Goal: Task Accomplishment & Management: Manage account settings

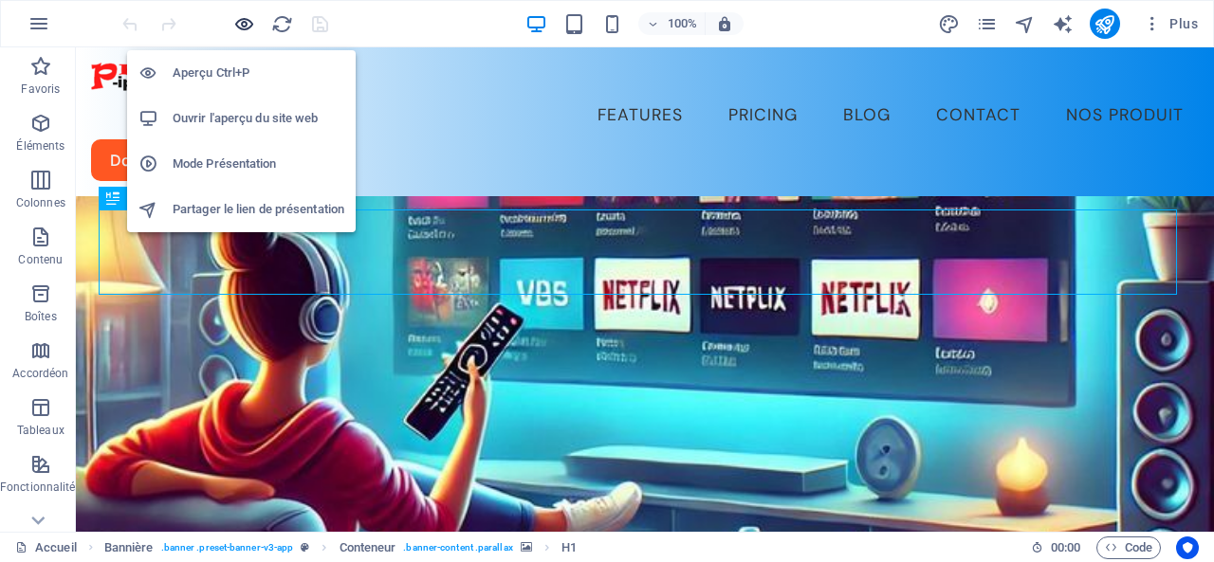
click at [242, 23] on icon "button" at bounding box center [244, 24] width 22 height 22
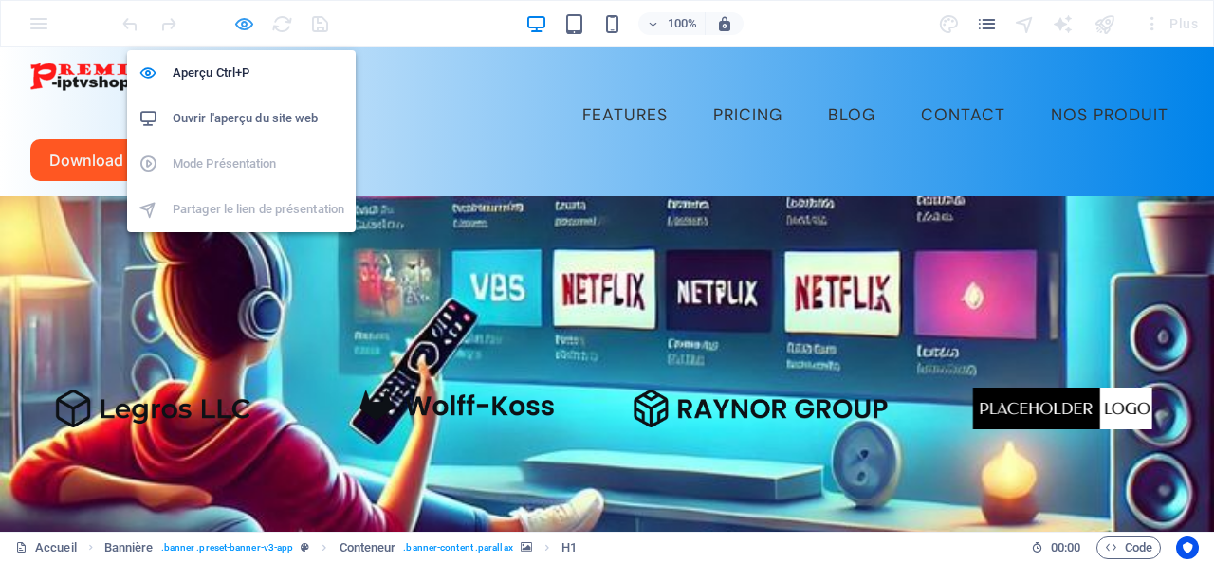
click at [244, 22] on icon "button" at bounding box center [244, 24] width 22 height 22
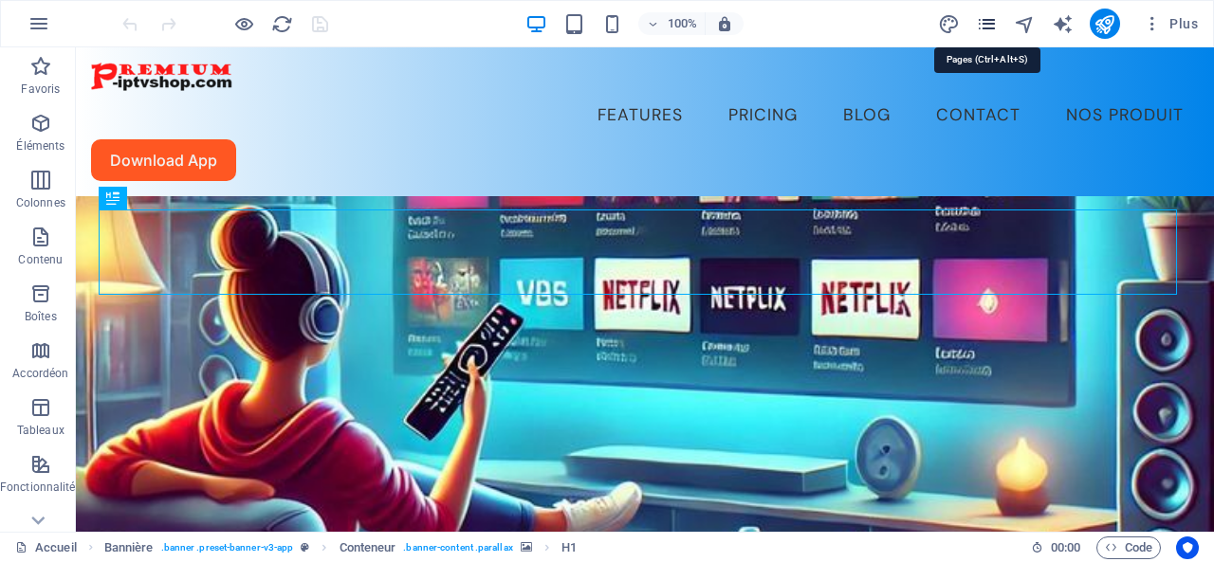
click at [990, 20] on icon "pages" at bounding box center [987, 24] width 22 height 22
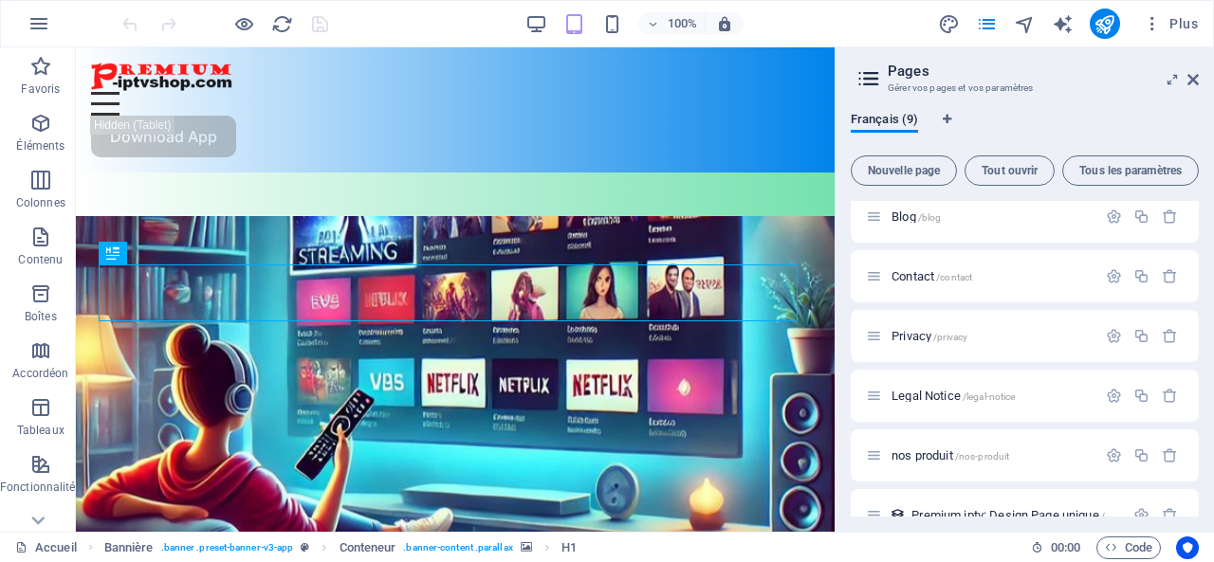
scroll to position [222, 0]
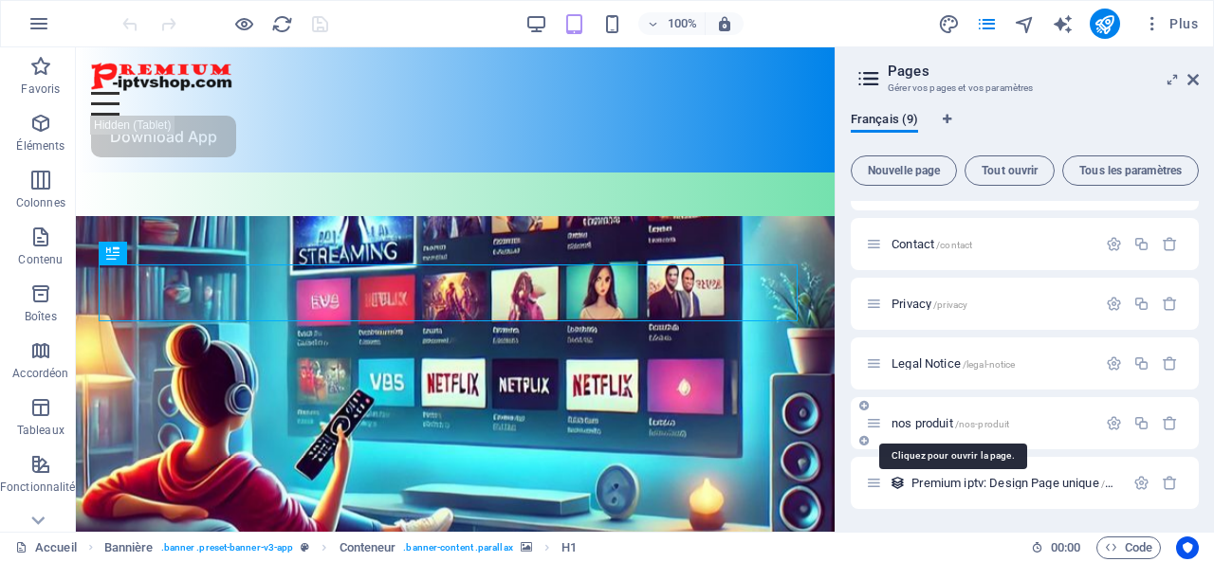
click at [946, 422] on span "nos produit /nos-produit" at bounding box center [950, 423] width 118 height 14
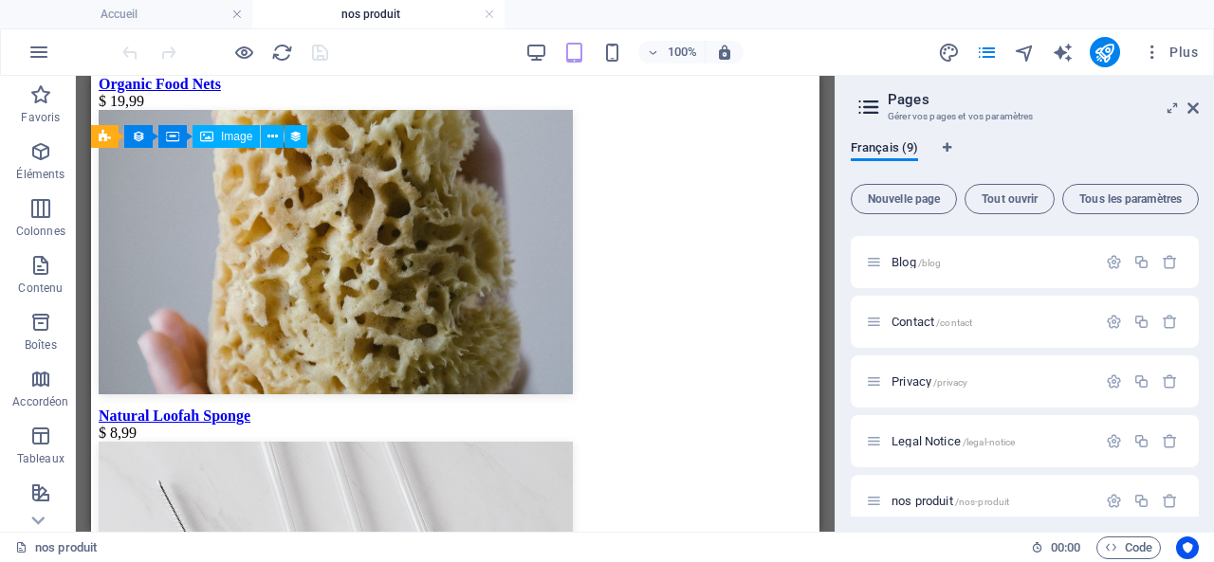
scroll to position [1191, 0]
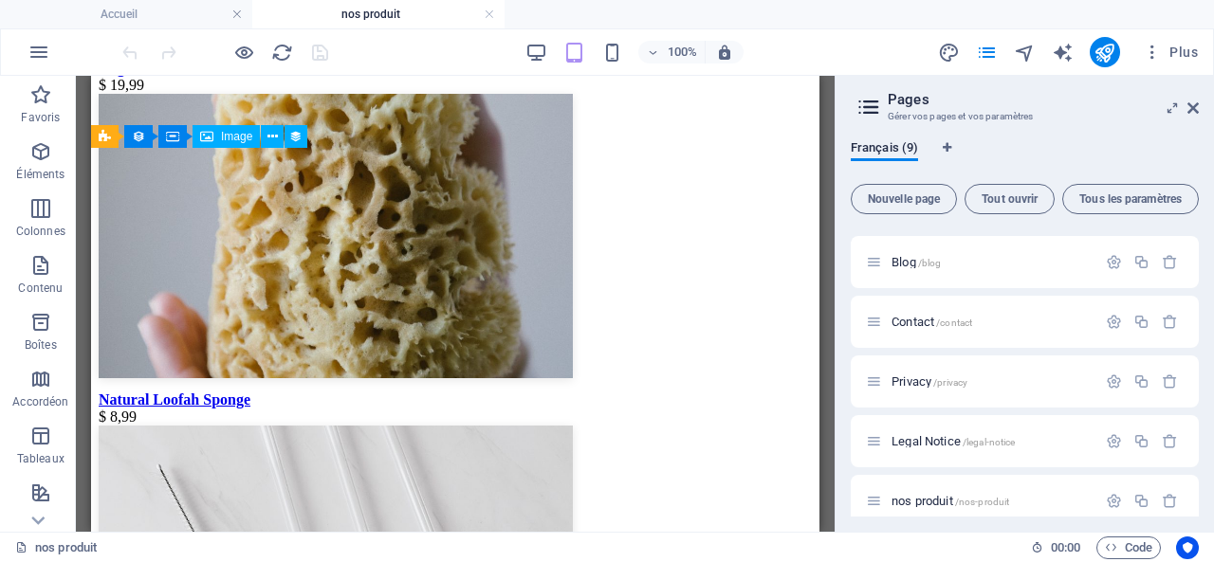
drag, startPoint x: 813, startPoint y: 134, endPoint x: 928, endPoint y: 398, distance: 288.8
drag, startPoint x: 837, startPoint y: 331, endPoint x: 1213, endPoint y: 330, distance: 375.5
click at [1213, 330] on aside "Pages Gérer vos pages et vos paramètres Français (9) Nouvelle page Tout ouvrir …" at bounding box center [1023, 304] width 379 height 456
click at [683, 50] on h6 "100%" at bounding box center [682, 52] width 30 height 23
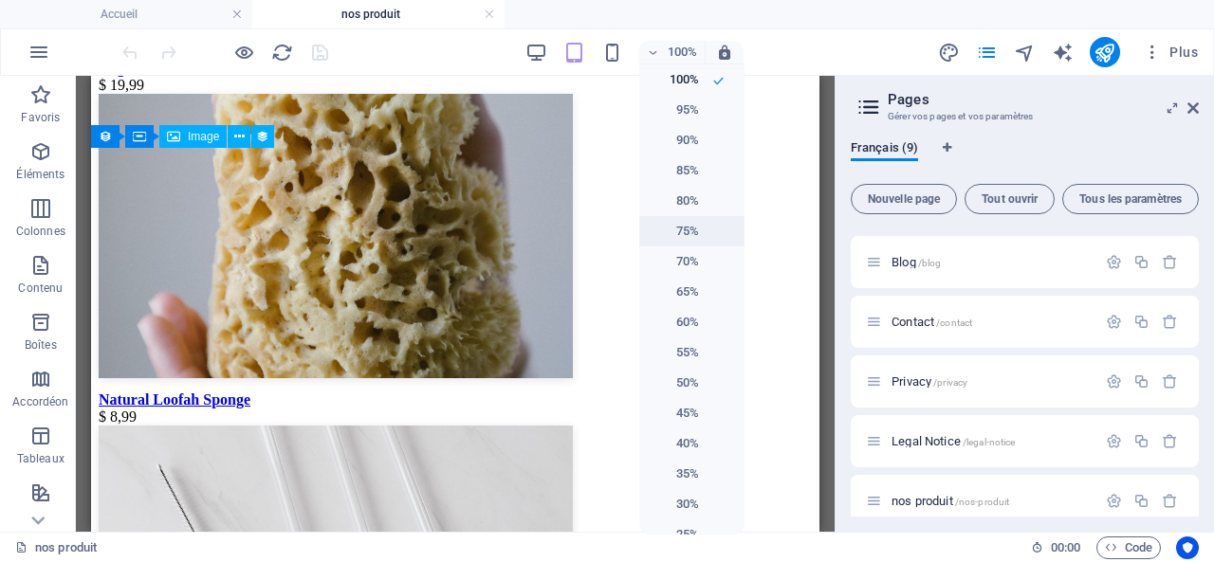
click at [694, 232] on h6 "75%" at bounding box center [675, 231] width 48 height 23
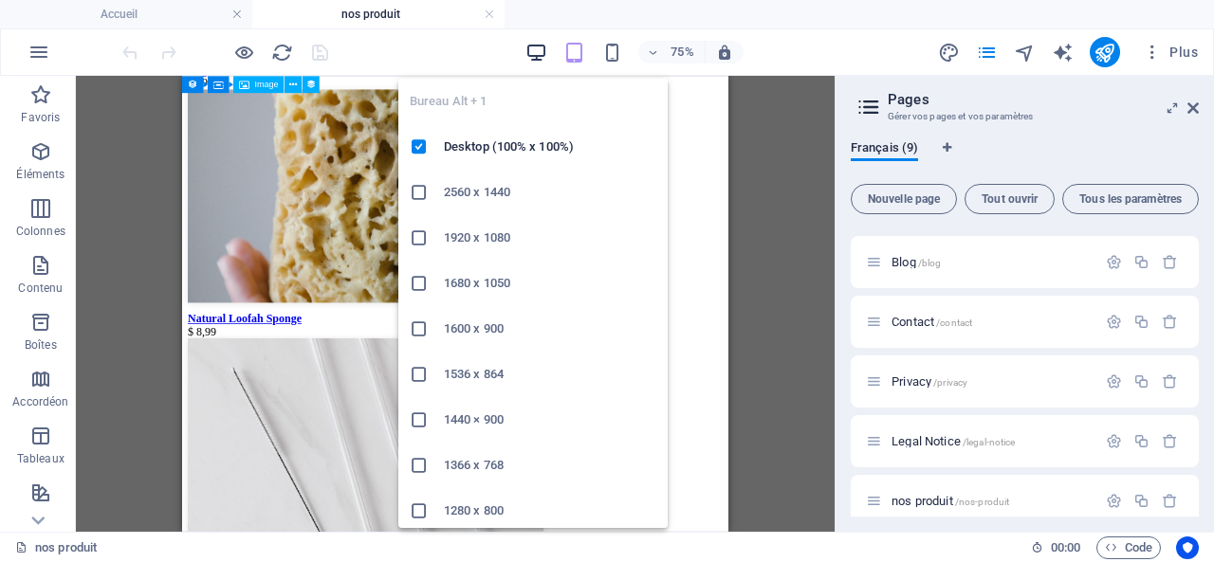
click at [535, 47] on icon "button" at bounding box center [536, 53] width 22 height 22
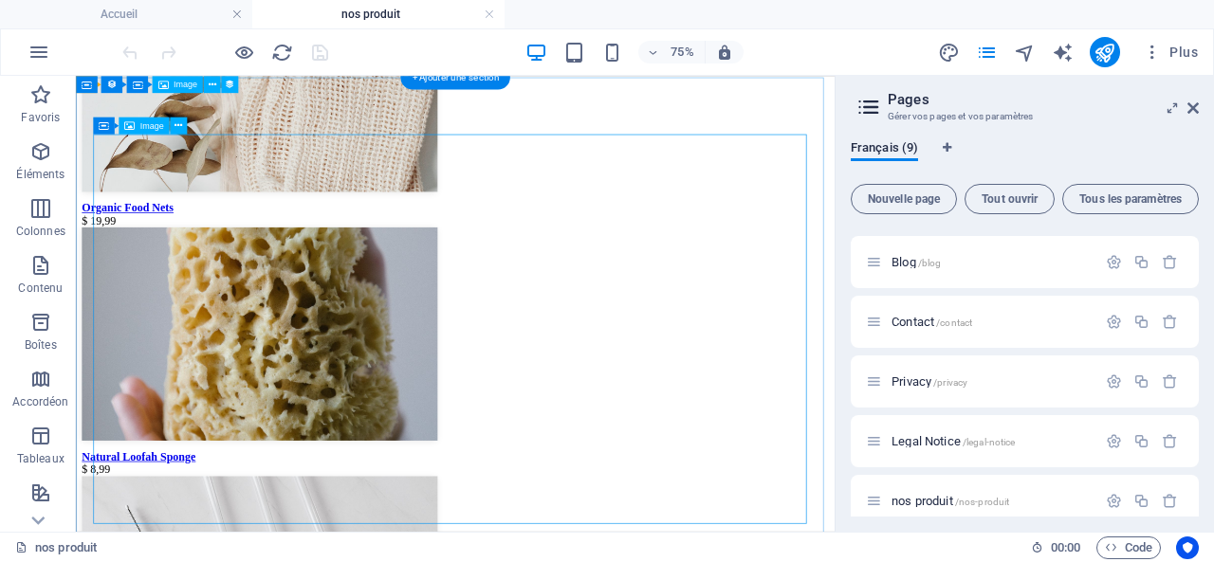
scroll to position [912, 0]
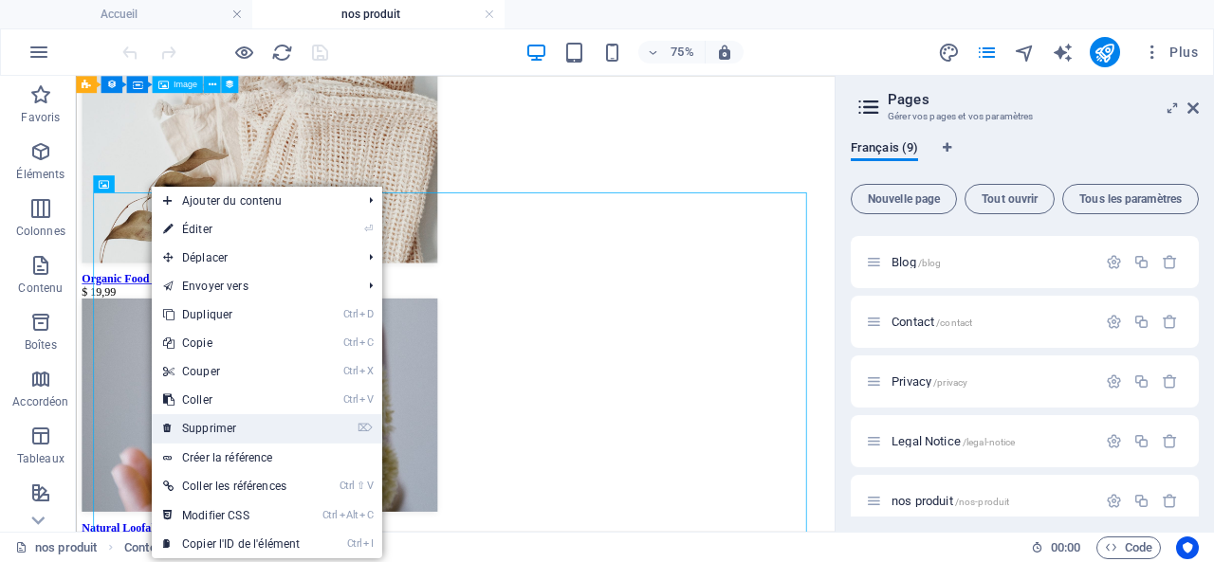
click at [216, 425] on link "⌦ Supprimer" at bounding box center [231, 428] width 159 height 28
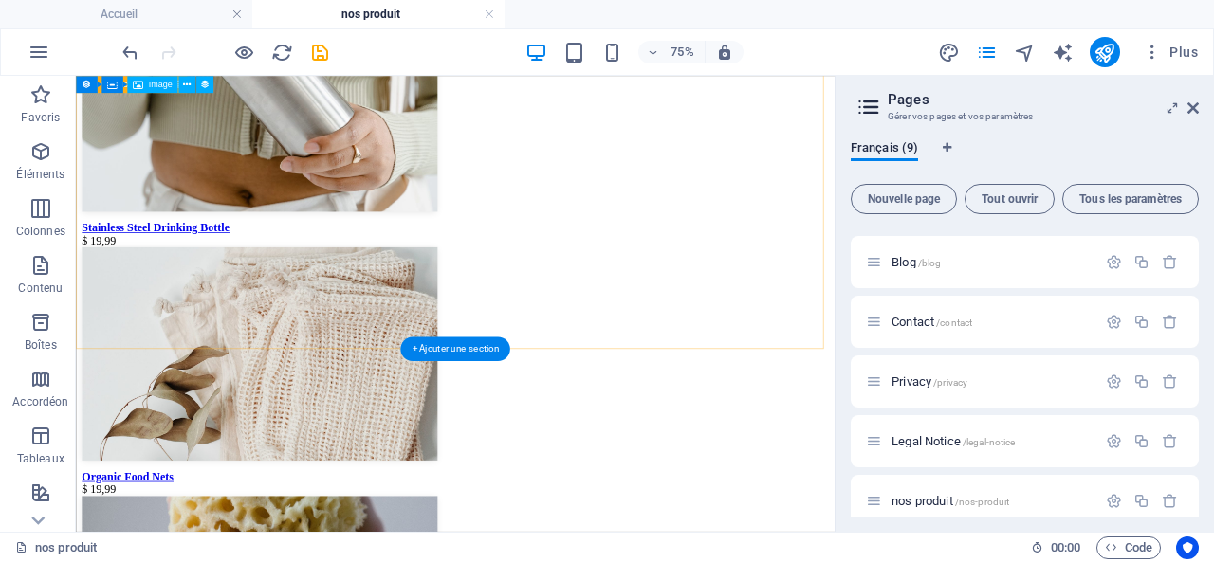
scroll to position [628, 0]
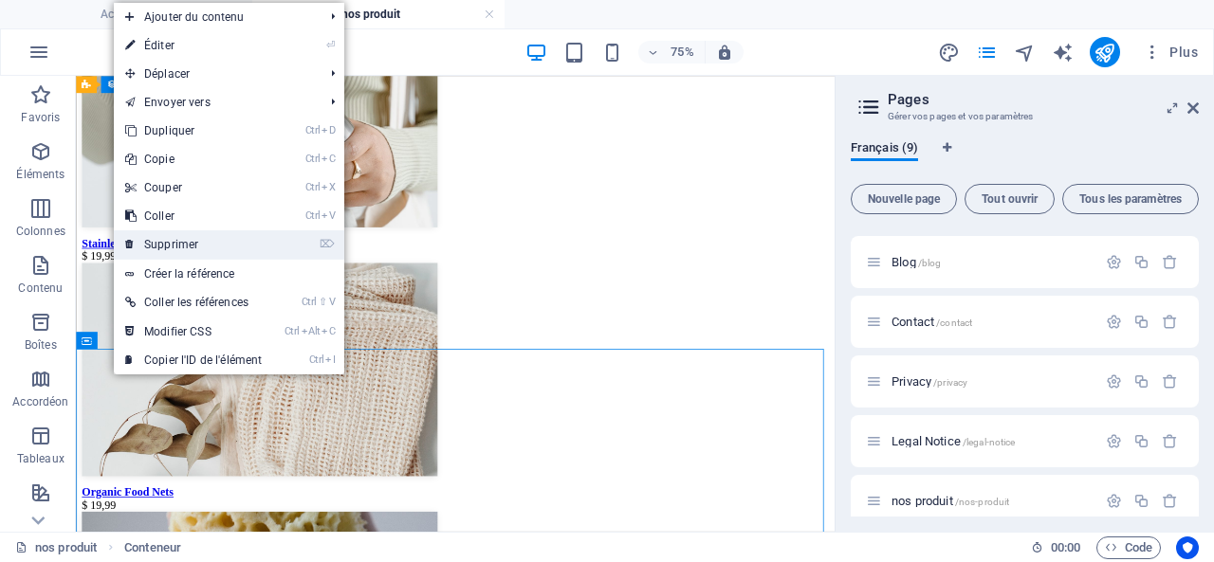
click at [184, 239] on link "⌦ Supprimer" at bounding box center [193, 244] width 159 height 28
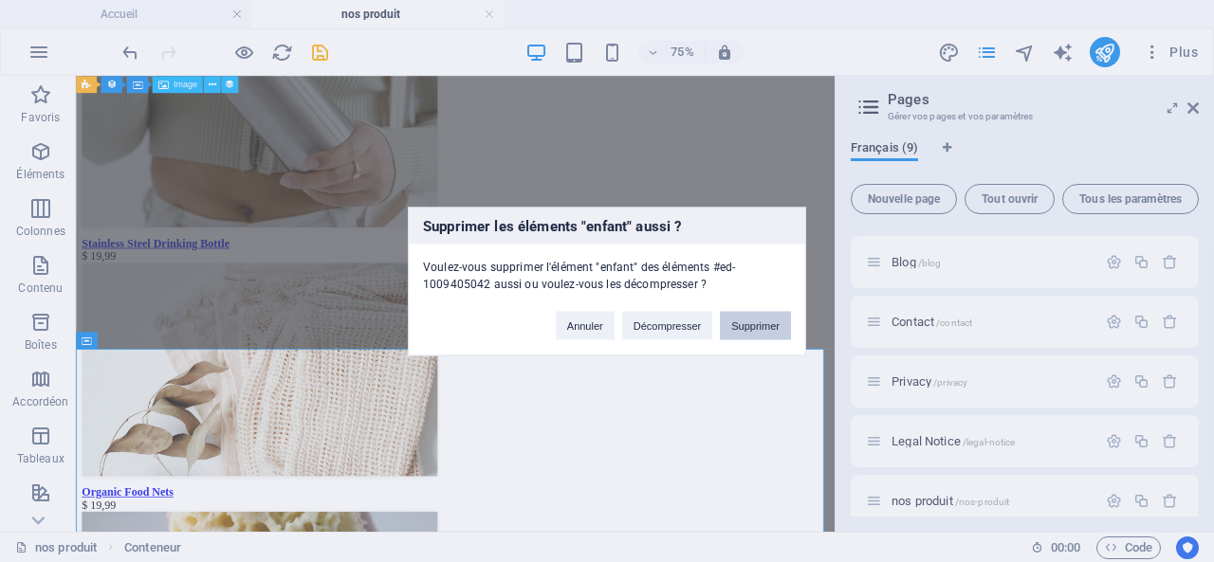
click at [755, 321] on button "Supprimer" at bounding box center [755, 325] width 71 height 28
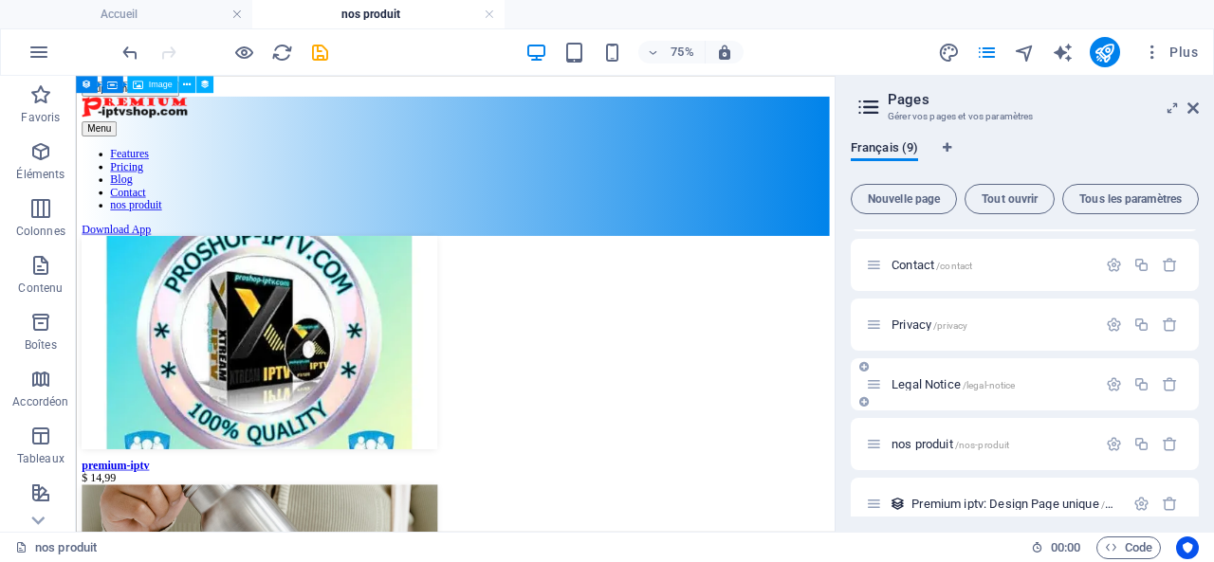
scroll to position [250, 0]
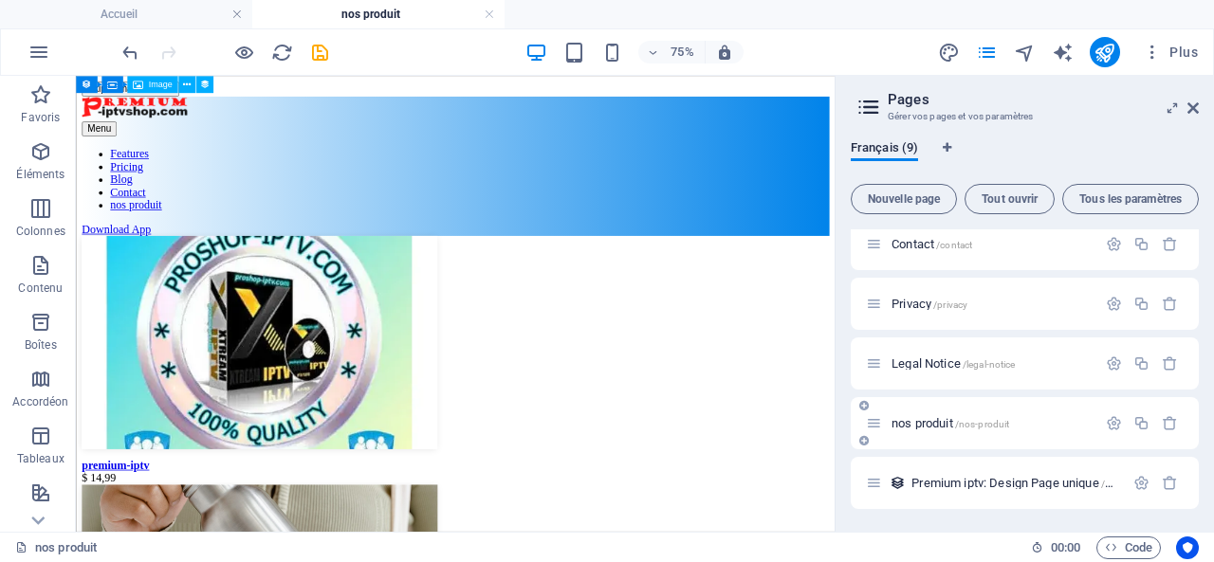
click at [907, 423] on span "nos produit /nos-produit" at bounding box center [950, 423] width 118 height 14
click at [1111, 419] on icon "button" at bounding box center [1114, 423] width 16 height 16
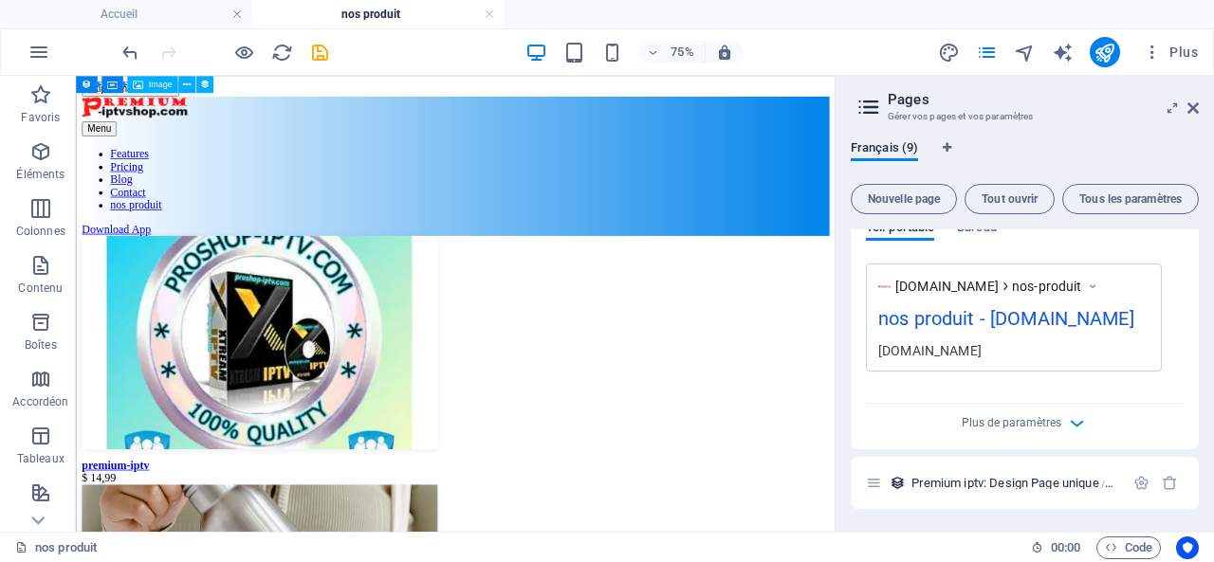
scroll to position [982, 0]
click at [1068, 421] on icon "button" at bounding box center [1077, 424] width 22 height 22
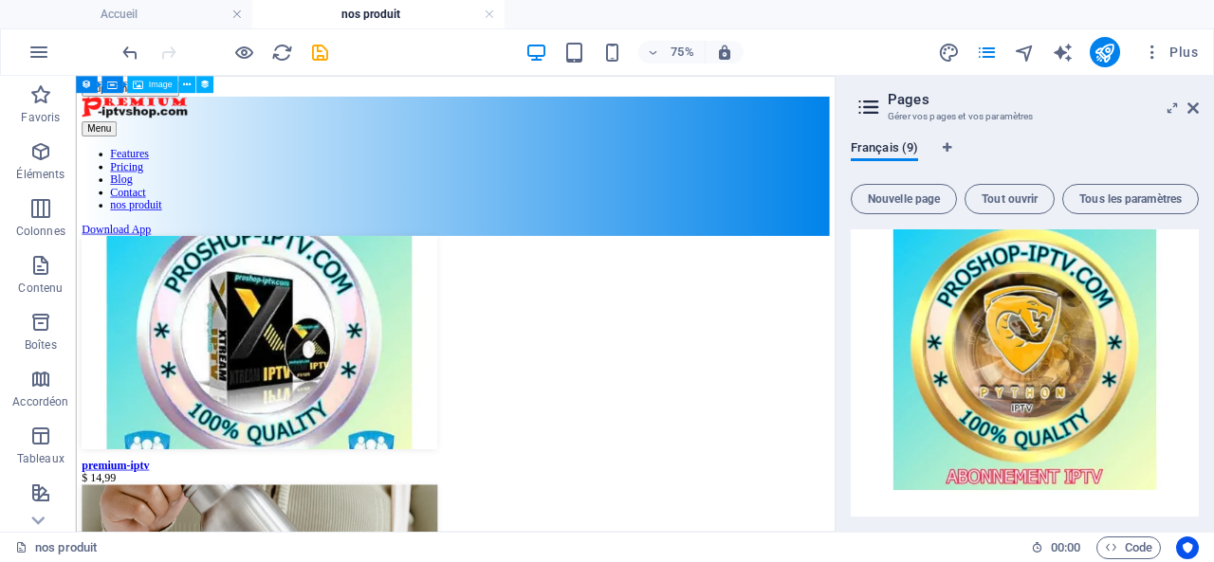
scroll to position [1488, 0]
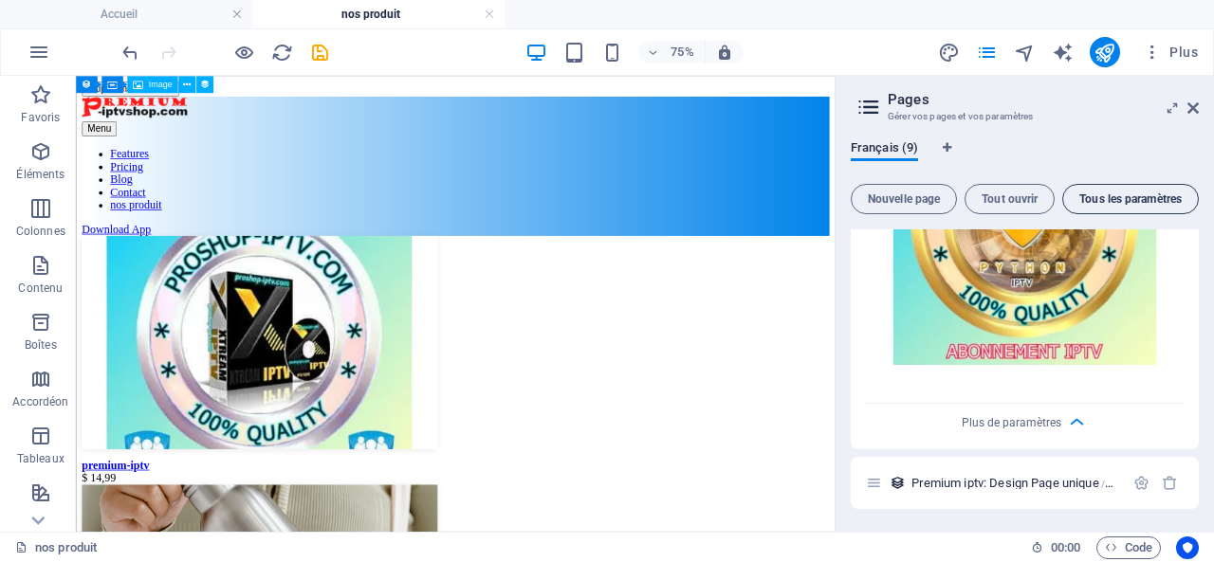
click at [1120, 194] on span "Tous les paramètres" at bounding box center [1130, 198] width 119 height 11
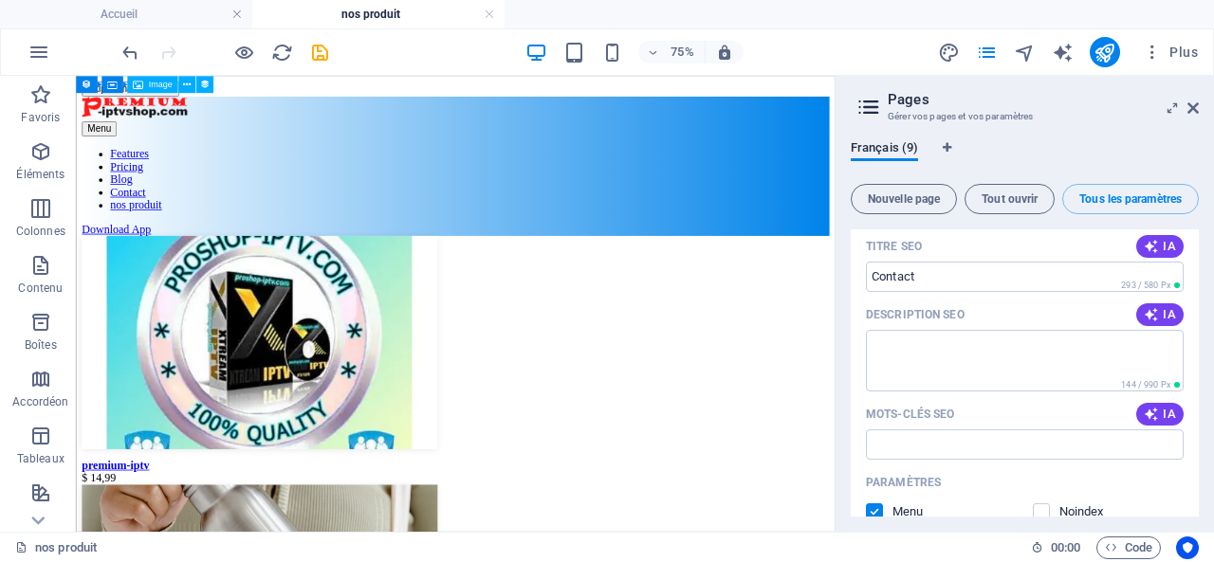
scroll to position [3279, 0]
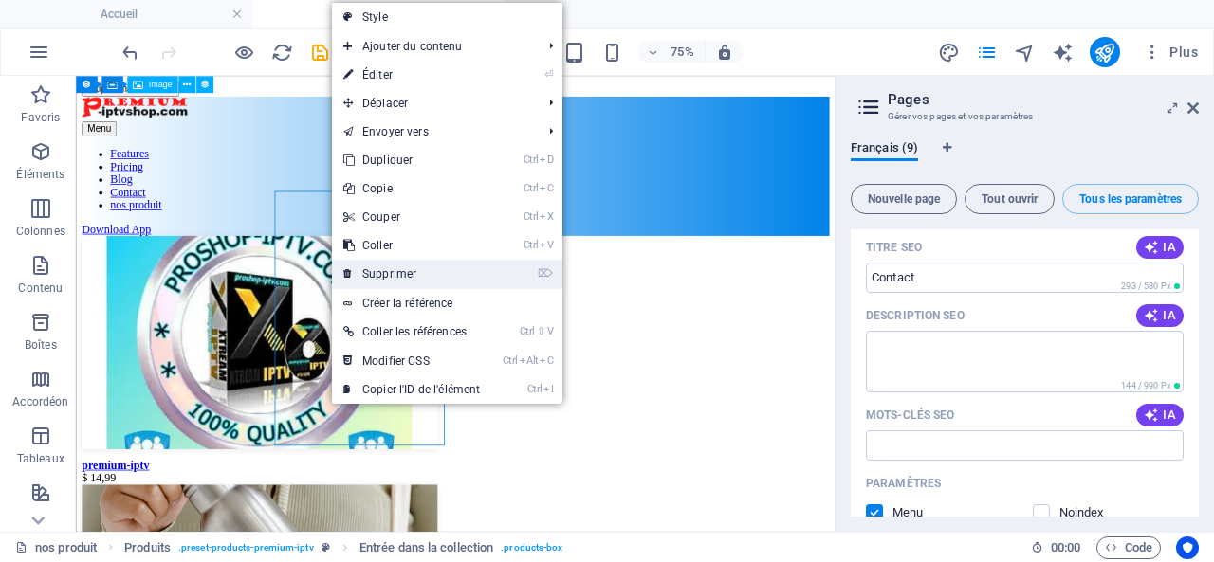
click at [408, 273] on link "⌦ Supprimer" at bounding box center [411, 274] width 159 height 28
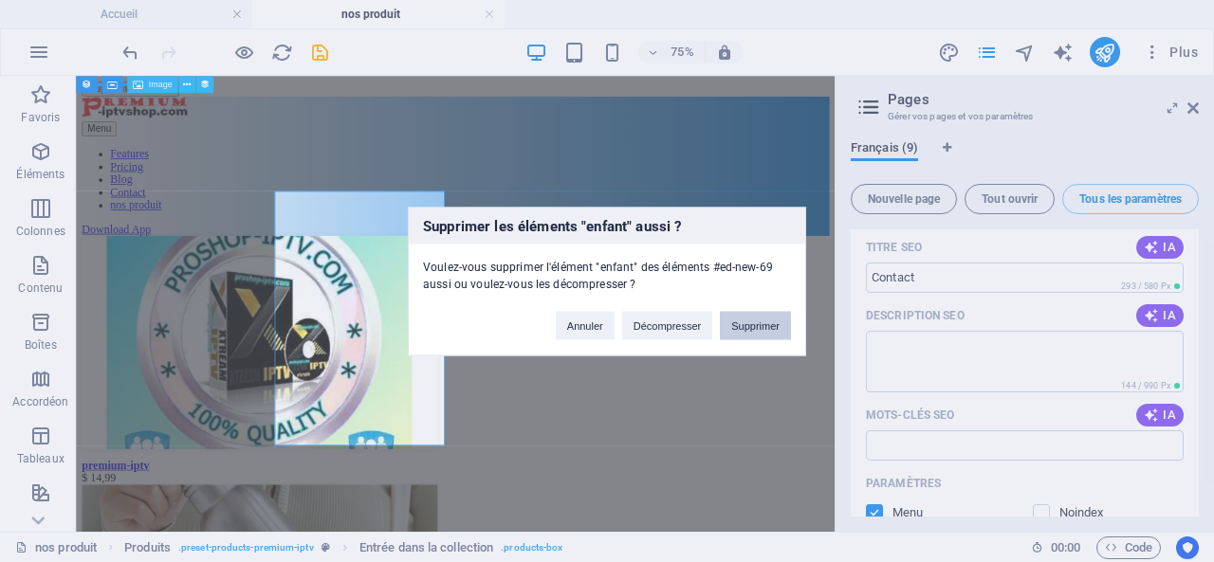
click at [755, 326] on button "Supprimer" at bounding box center [755, 325] width 71 height 28
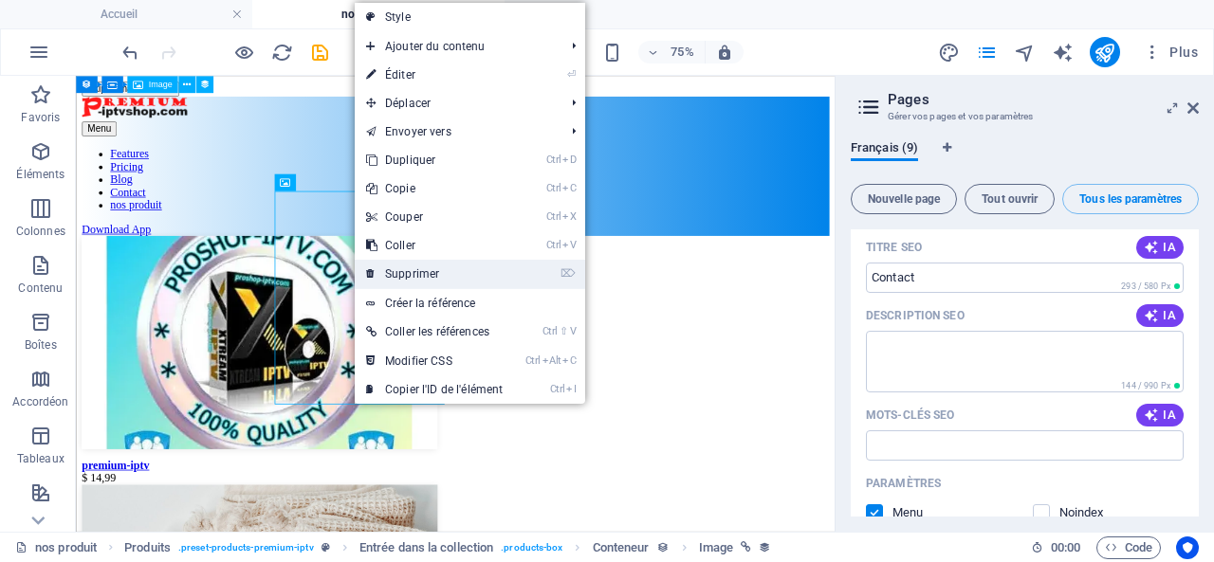
click at [446, 270] on link "⌦ Supprimer" at bounding box center [434, 274] width 159 height 28
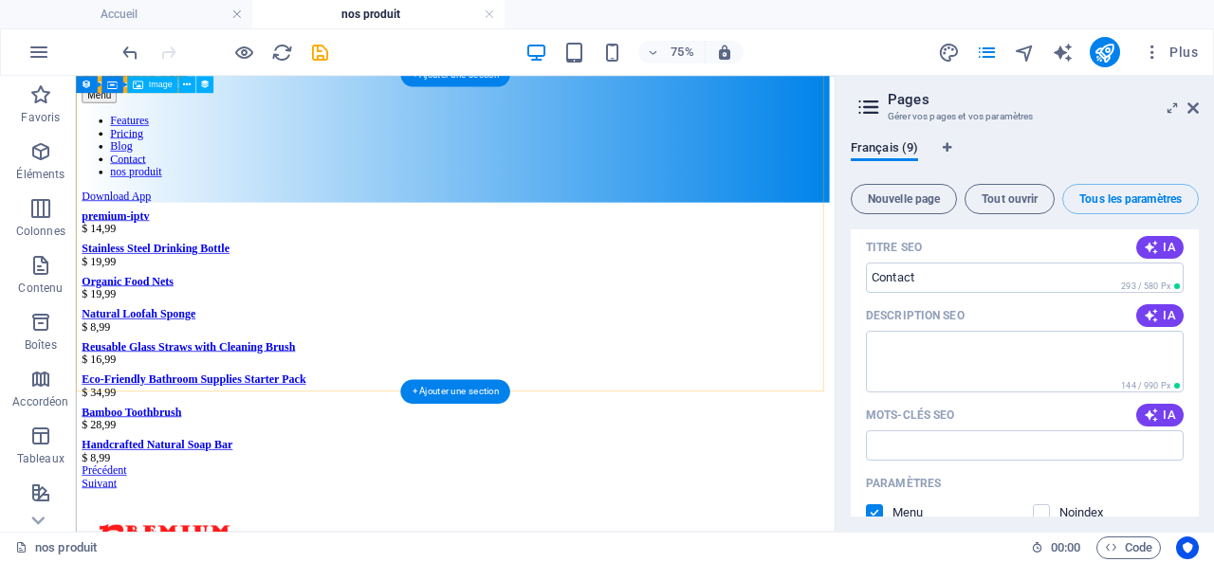
scroll to position [0, 0]
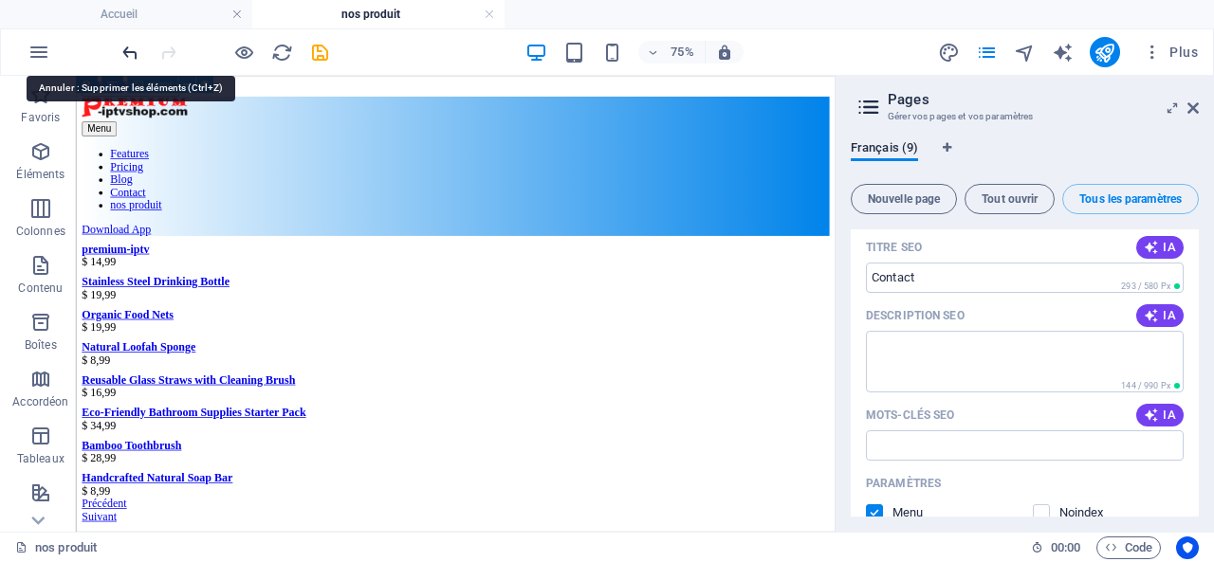
click at [128, 53] on icon "undo" at bounding box center [130, 53] width 22 height 22
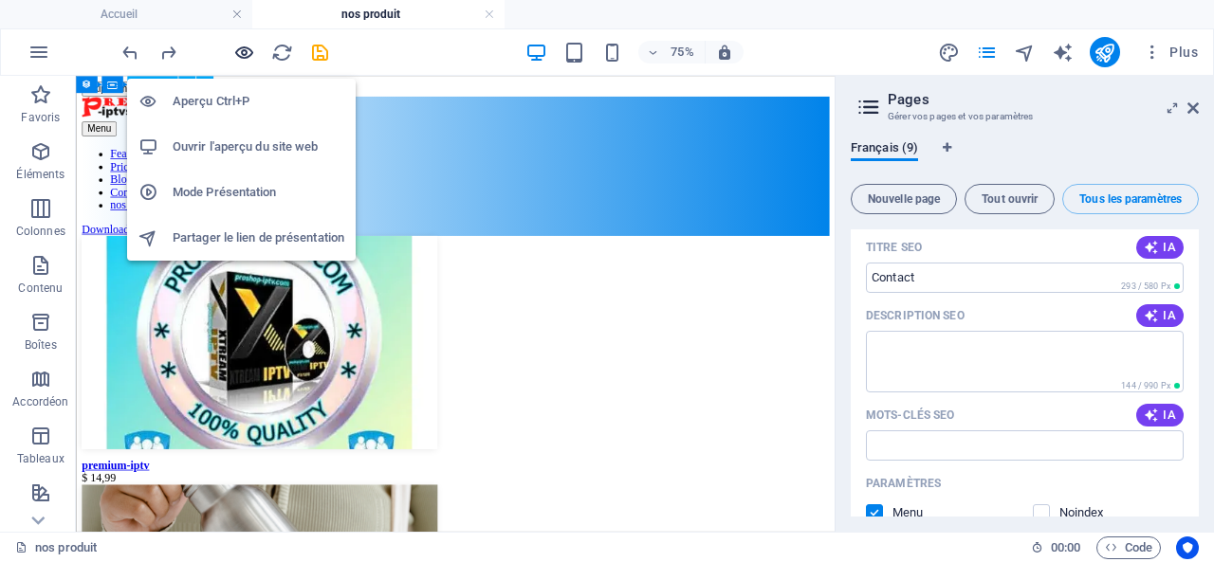
click at [249, 48] on icon "button" at bounding box center [244, 53] width 22 height 22
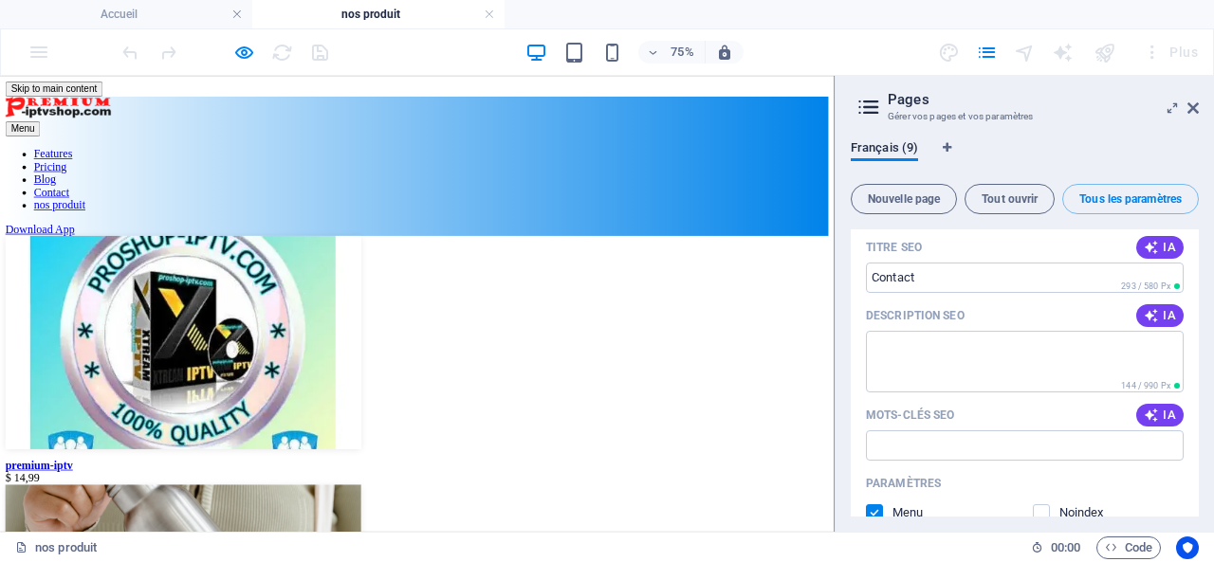
click at [125, 382] on img at bounding box center [245, 431] width 474 height 284
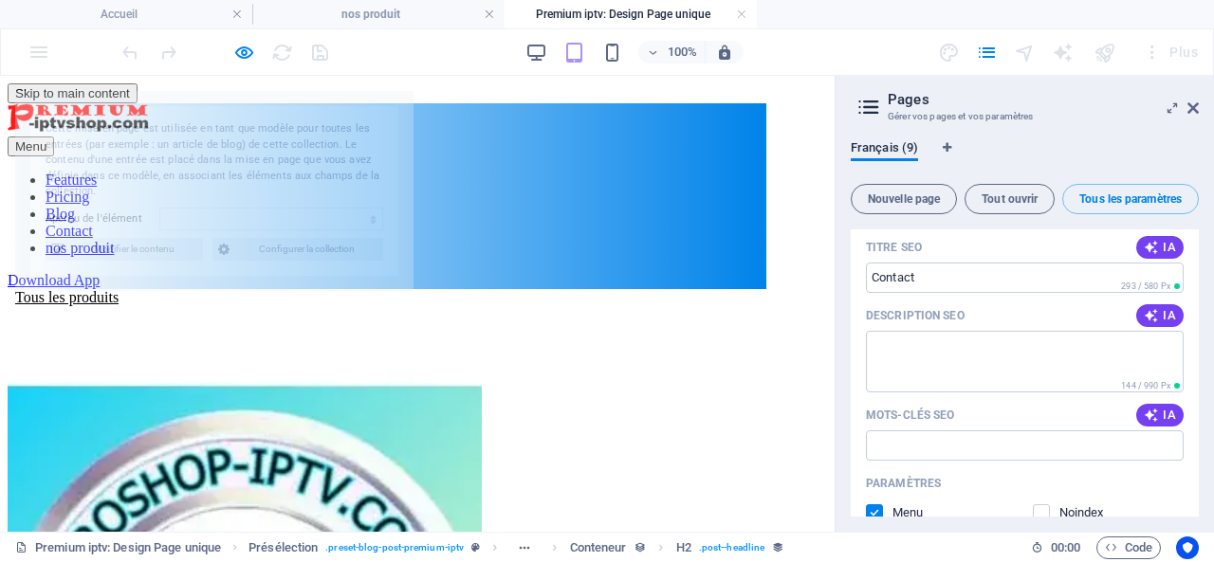
scroll to position [11, 0]
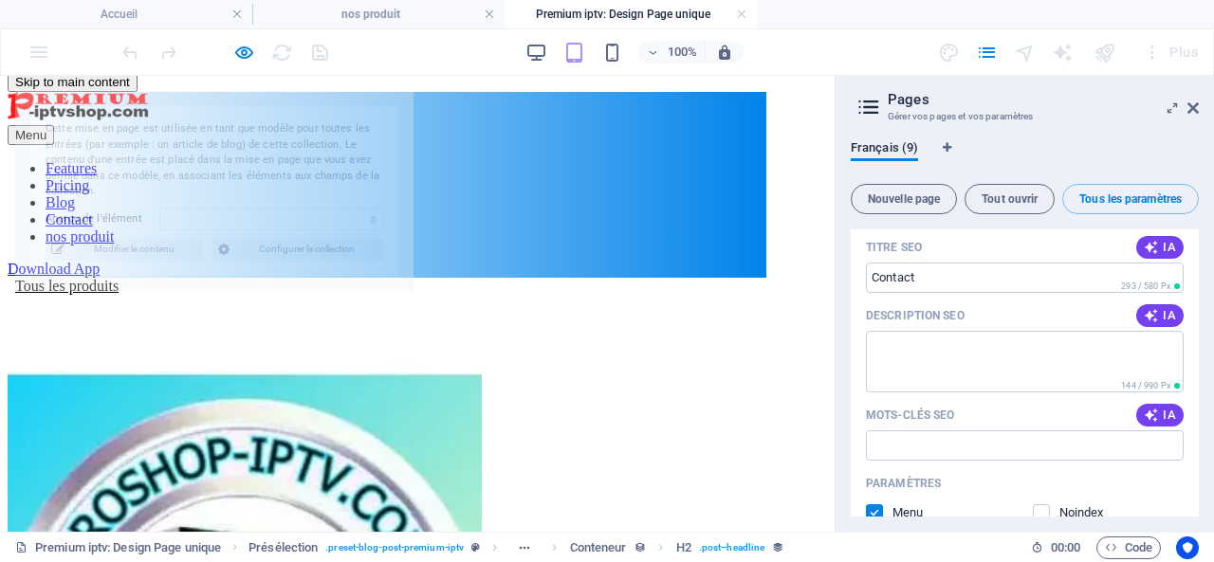
select select "68e002a42ef85507cd0f3ea1"
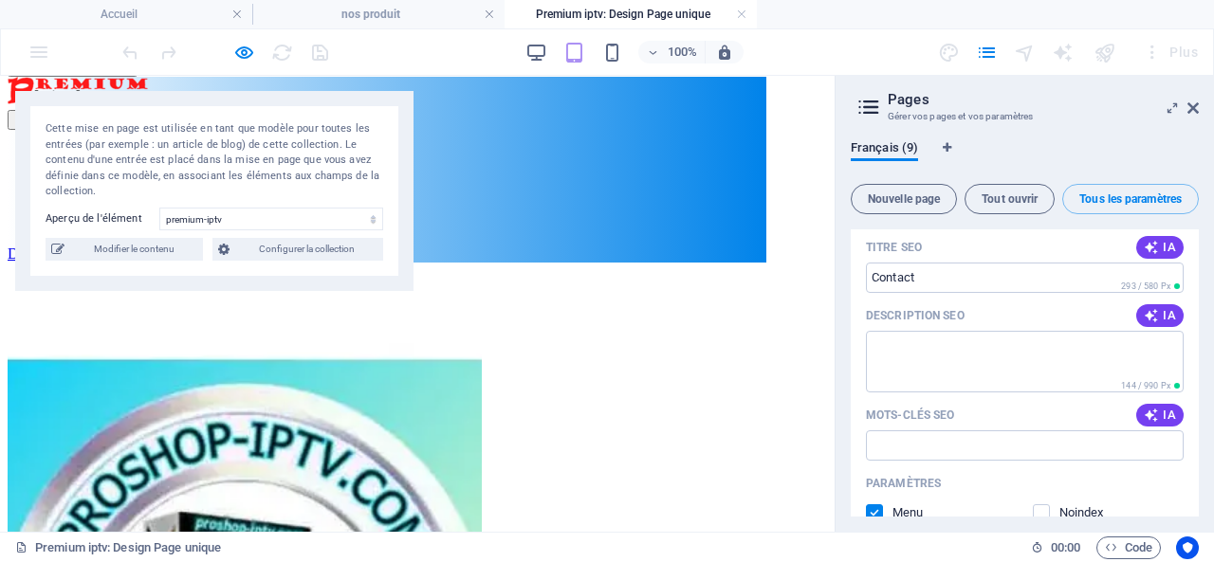
scroll to position [0, 0]
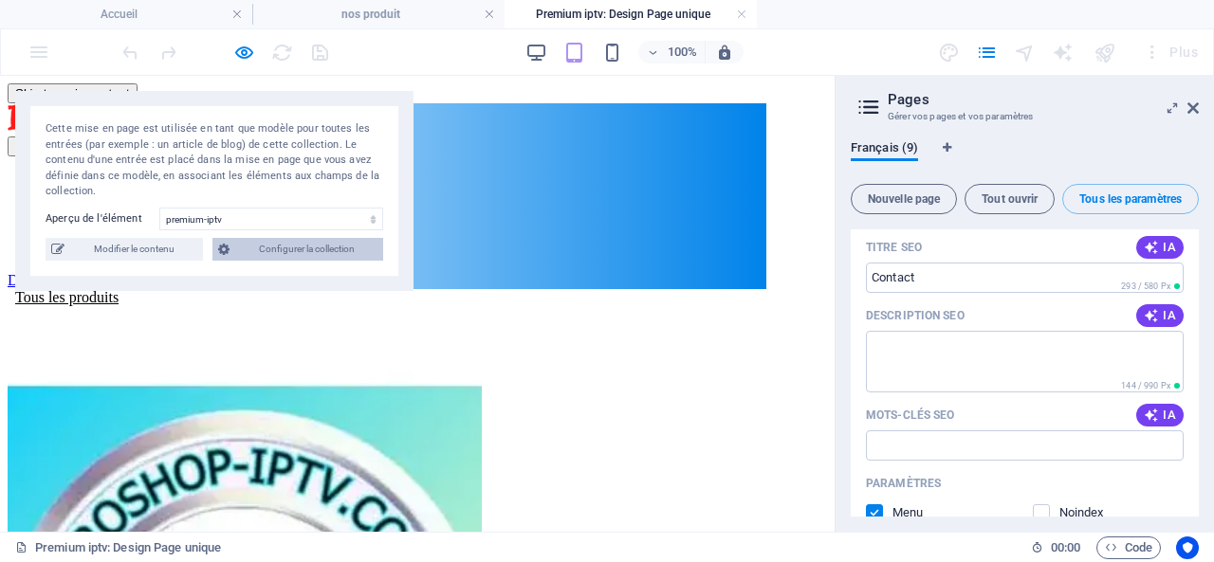
click at [284, 245] on span "Configurer la collection" at bounding box center [306, 249] width 142 height 23
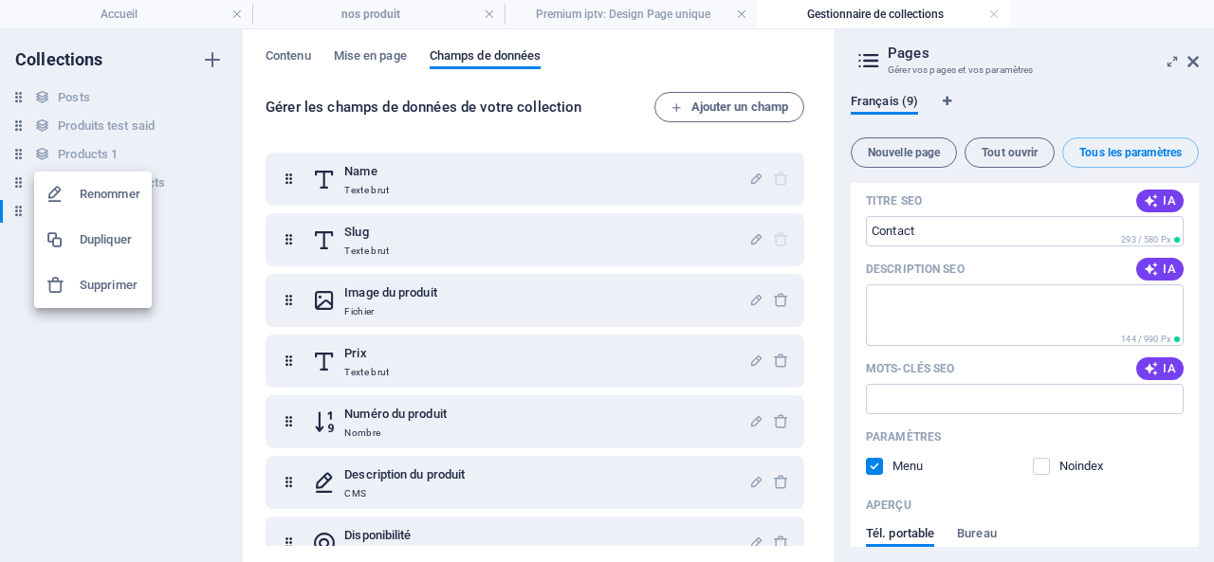
click at [112, 285] on h6 "Supprimer" at bounding box center [110, 285] width 61 height 23
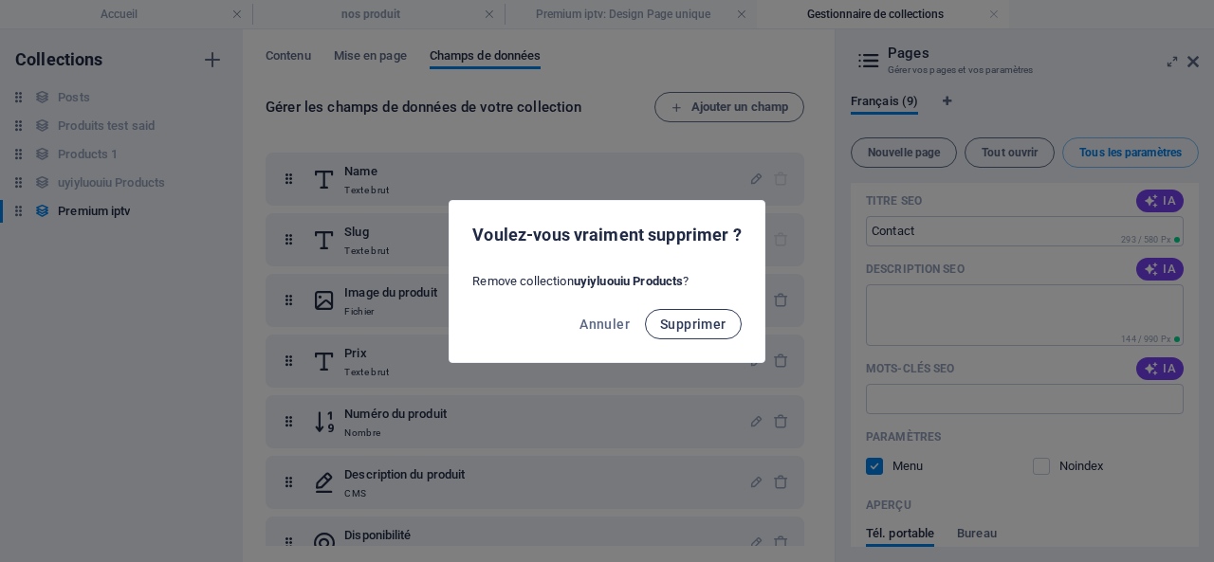
click at [688, 321] on span "Supprimer" at bounding box center [693, 324] width 66 height 15
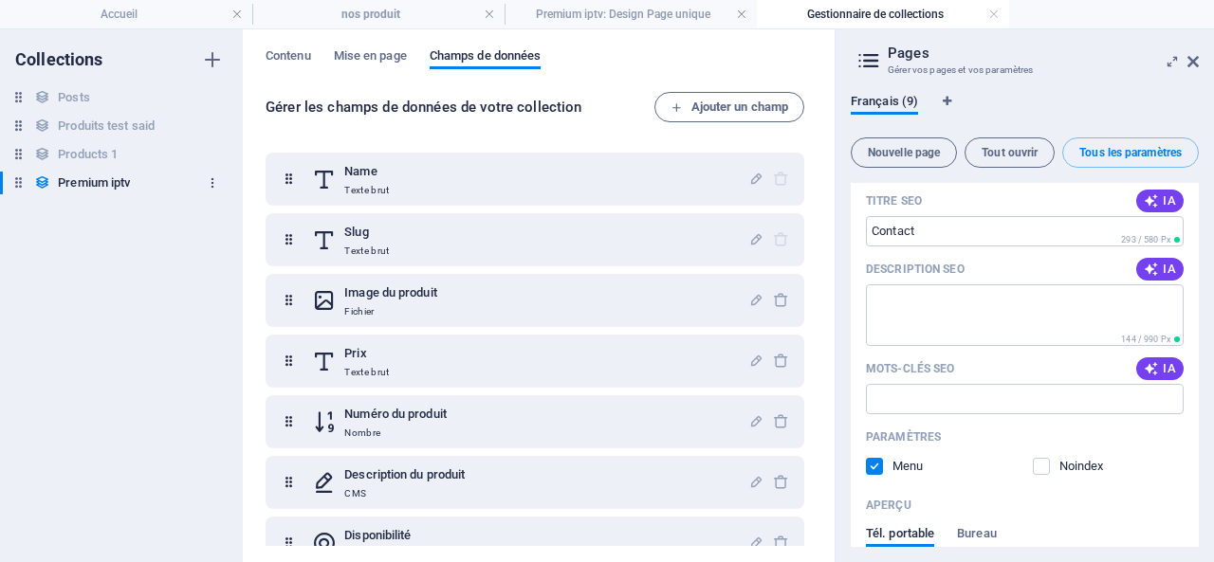
click at [212, 178] on icon "button" at bounding box center [212, 182] width 13 height 13
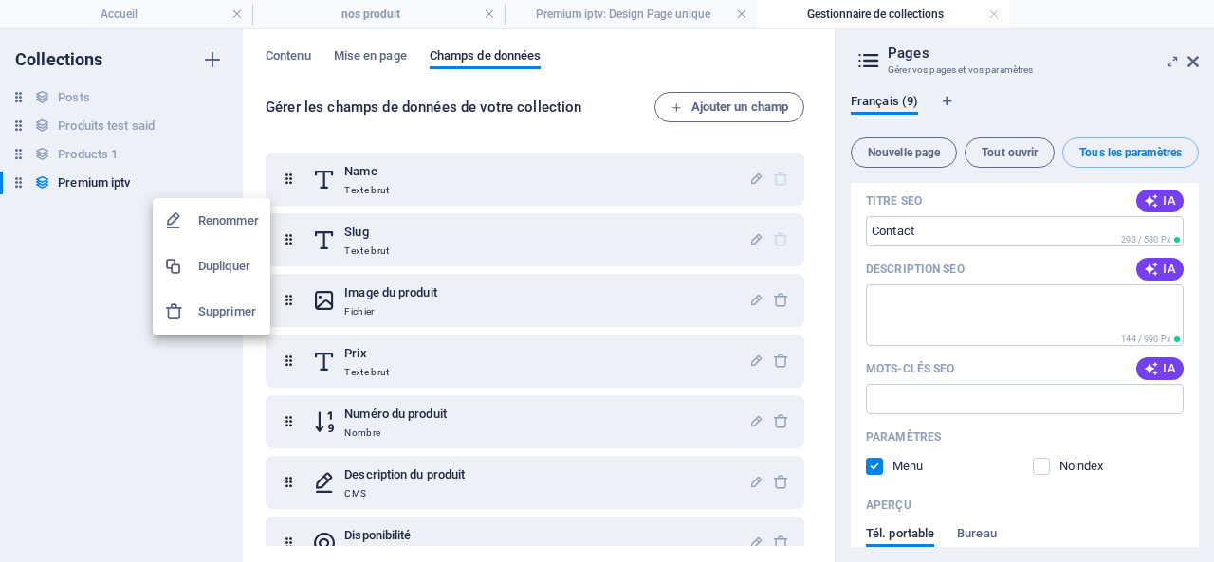
click at [61, 237] on div at bounding box center [607, 281] width 1214 height 562
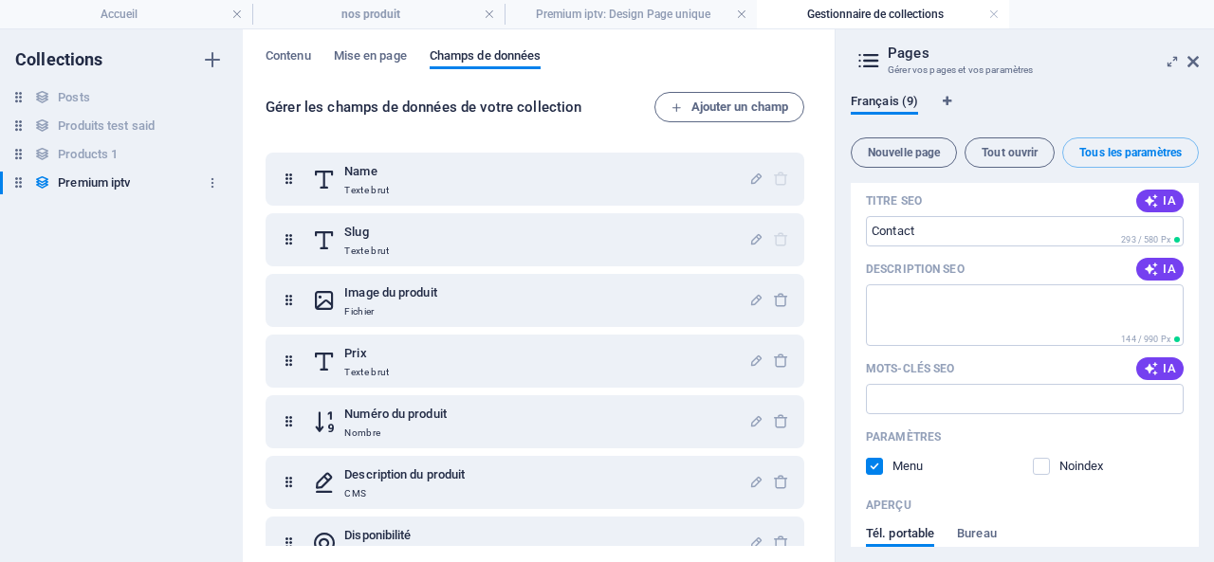
click at [80, 179] on h6 "Premium iptv" at bounding box center [94, 183] width 72 height 23
click at [209, 186] on icon "button" at bounding box center [212, 182] width 13 height 13
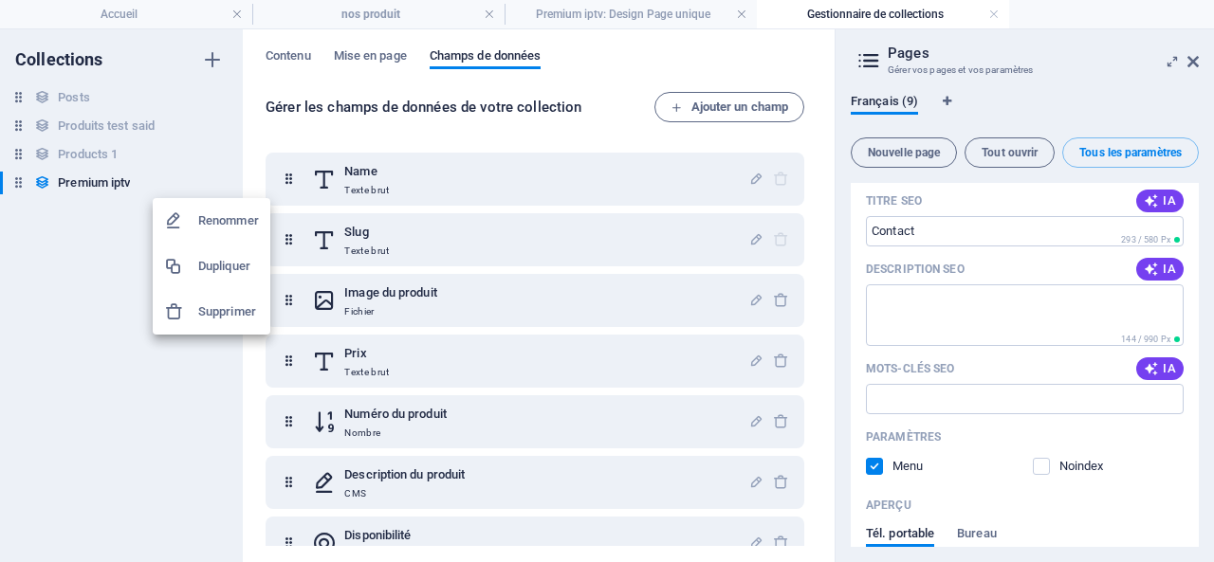
click at [55, 216] on div at bounding box center [607, 281] width 1214 height 562
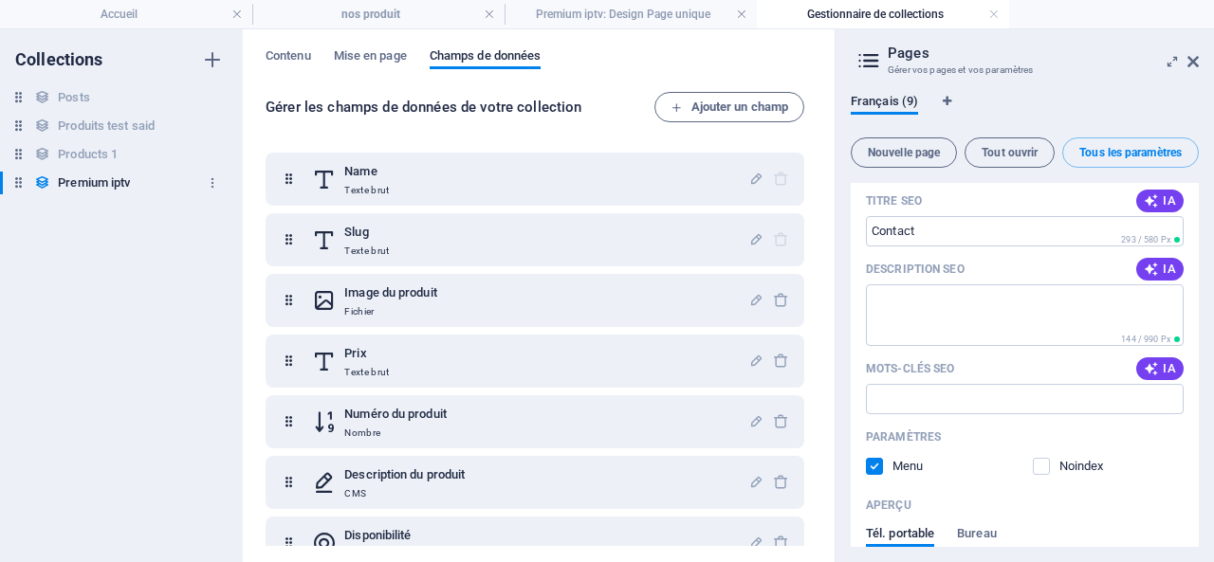
click at [20, 181] on icon at bounding box center [18, 182] width 16 height 16
click at [106, 181] on h6 "Premium iptv" at bounding box center [94, 183] width 72 height 23
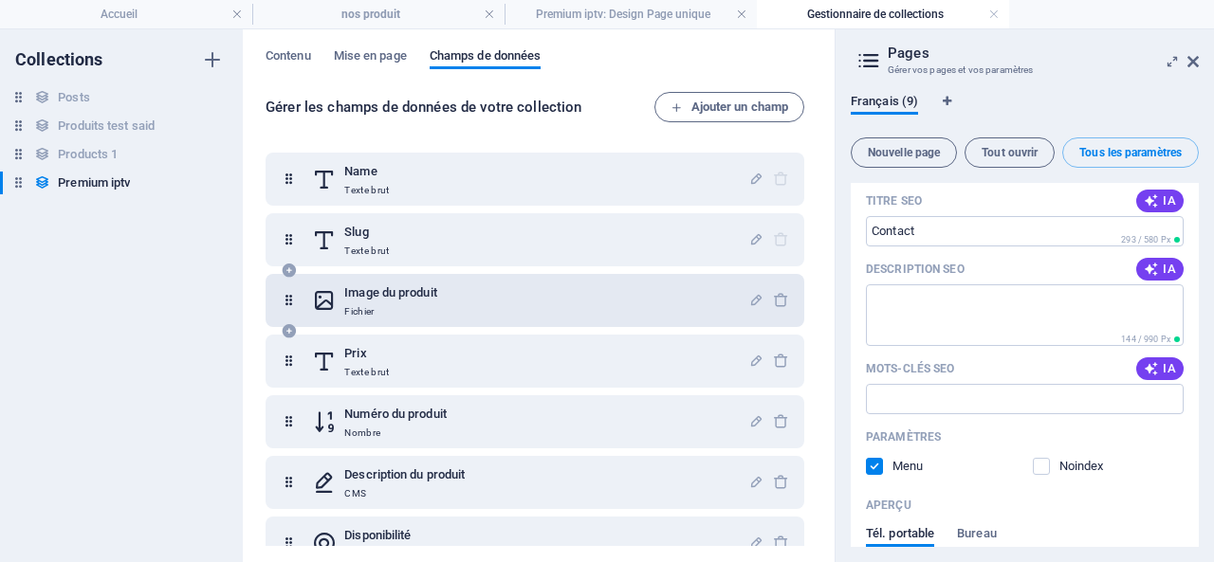
click at [362, 286] on h6 "Image du produit" at bounding box center [390, 293] width 93 height 23
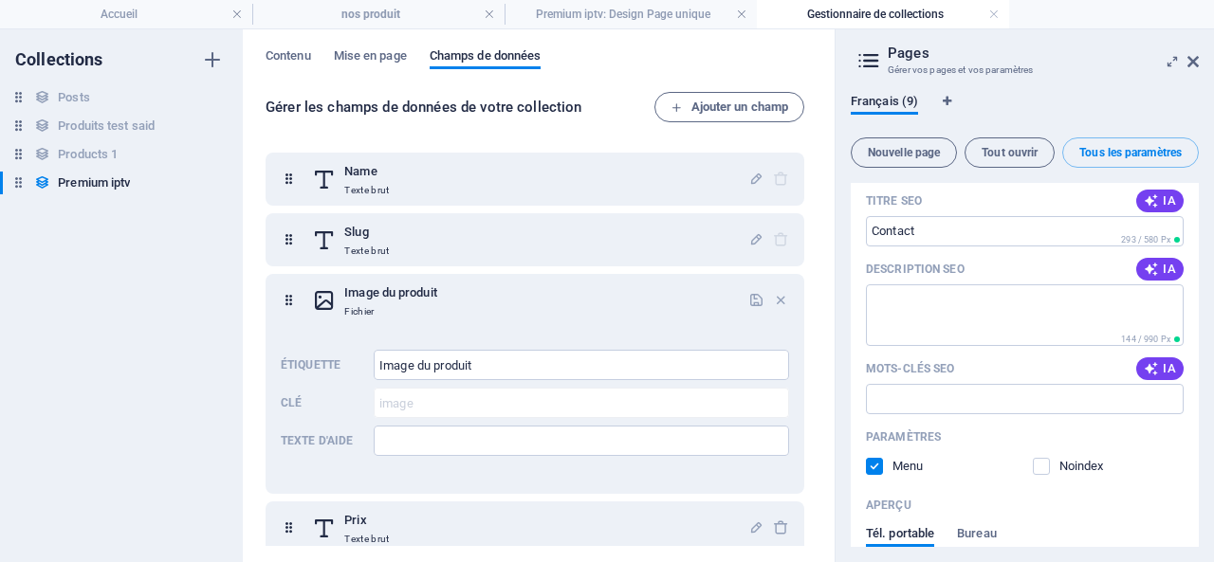
drag, startPoint x: 448, startPoint y: 287, endPoint x: 878, endPoint y: 18, distance: 507.8
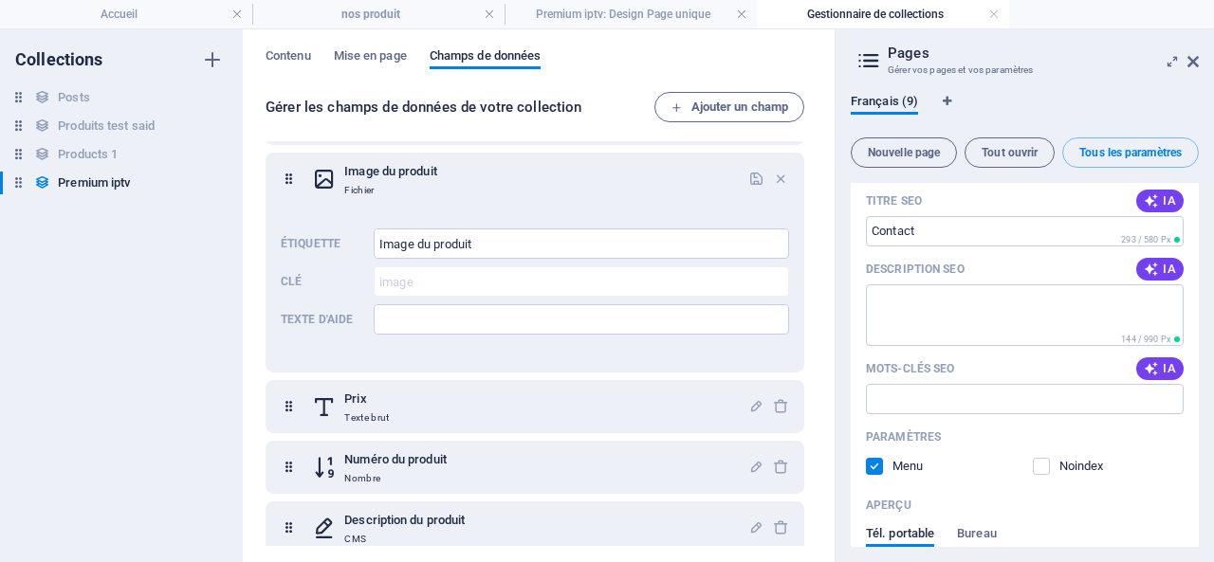
click at [1213, 557] on div "Français (9) Nouvelle page Tout ouvrir Tous les paramètres Accueil / Nom Accuei…" at bounding box center [1024, 321] width 378 height 484
drag, startPoint x: 1213, startPoint y: 557, endPoint x: 162, endPoint y: 268, distance: 1089.5
click at [162, 268] on div "Collections Posts Posts Produits test said Produits test said Products 1 Produc…" at bounding box center [121, 295] width 243 height 533
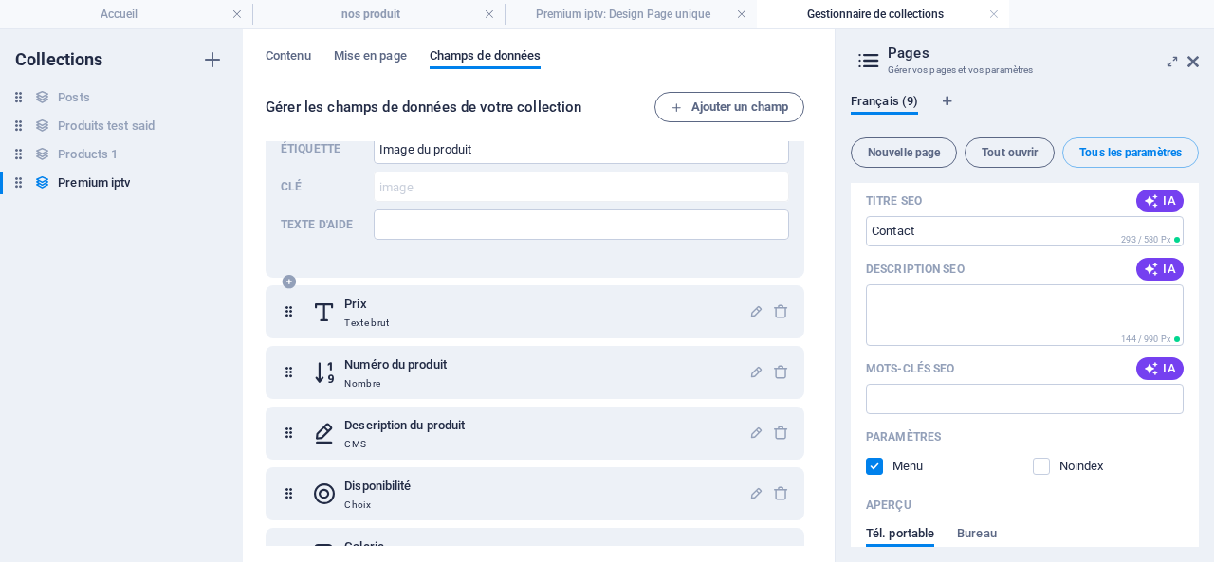
scroll to position [258, 0]
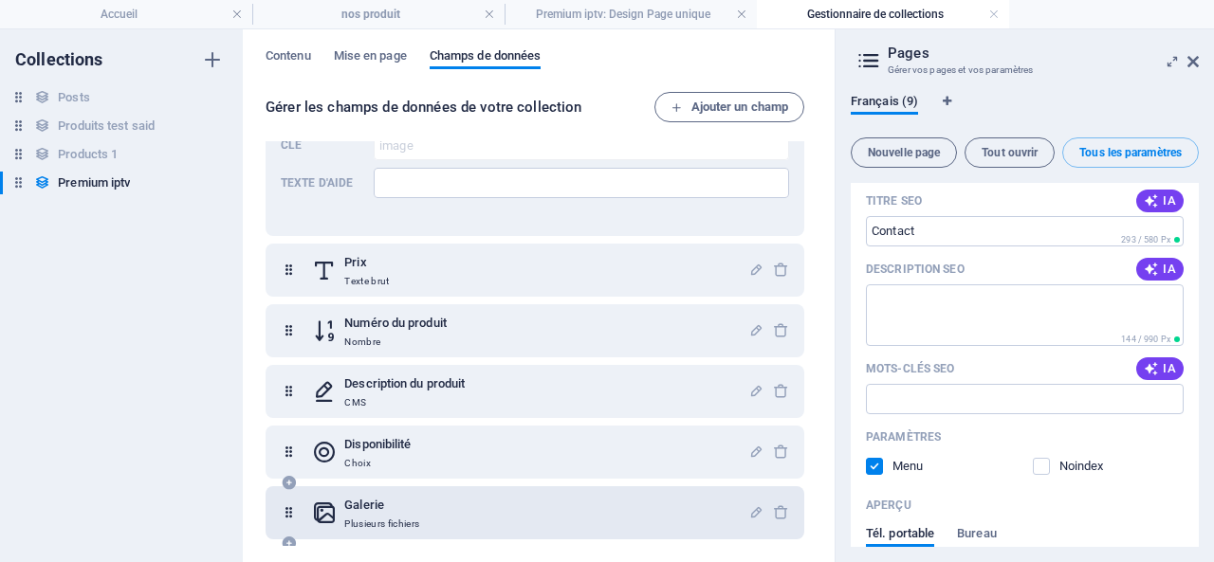
click at [358, 505] on h6 "Galerie" at bounding box center [381, 505] width 75 height 23
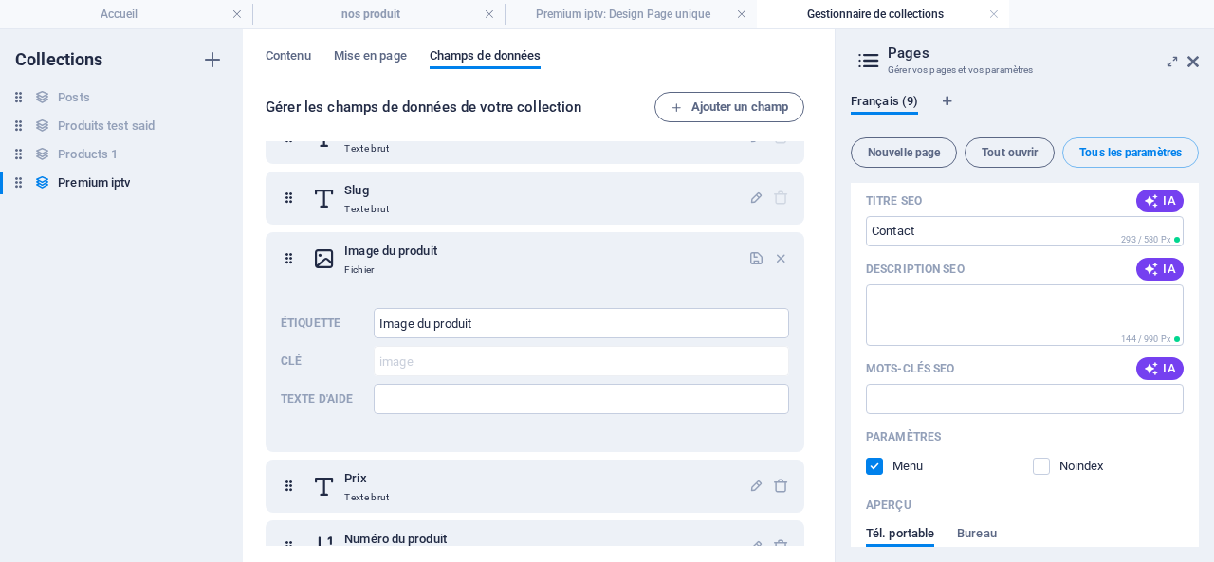
scroll to position [0, 0]
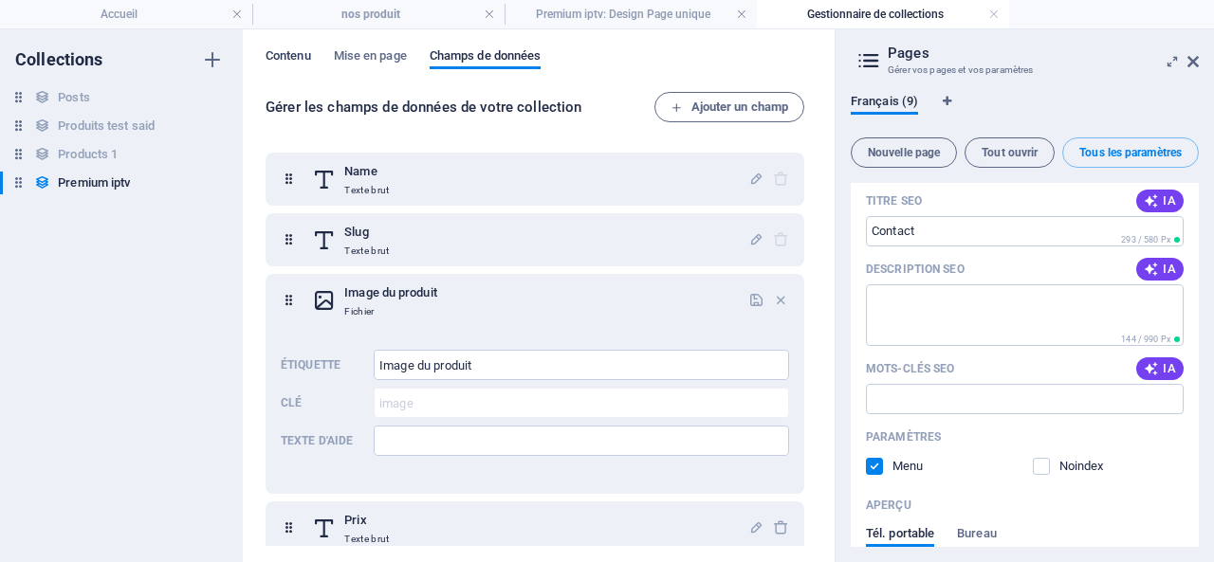
click at [284, 54] on span "Contenu" at bounding box center [289, 58] width 46 height 27
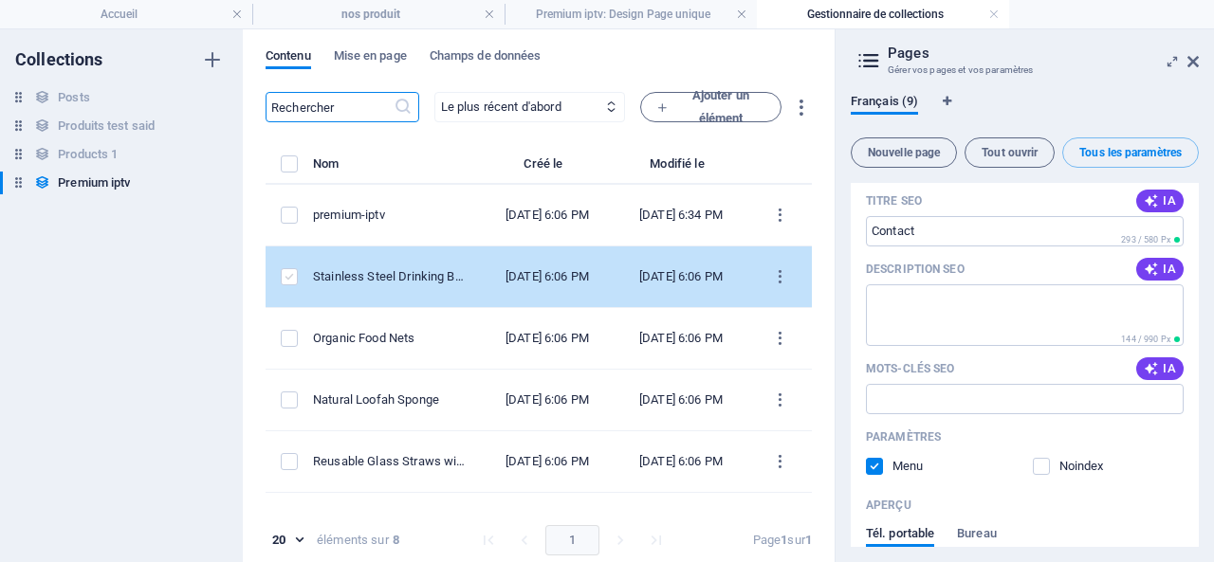
click at [290, 282] on label "items list" at bounding box center [289, 276] width 17 height 17
click at [0, 0] on input "items list" at bounding box center [0, 0] width 0 height 0
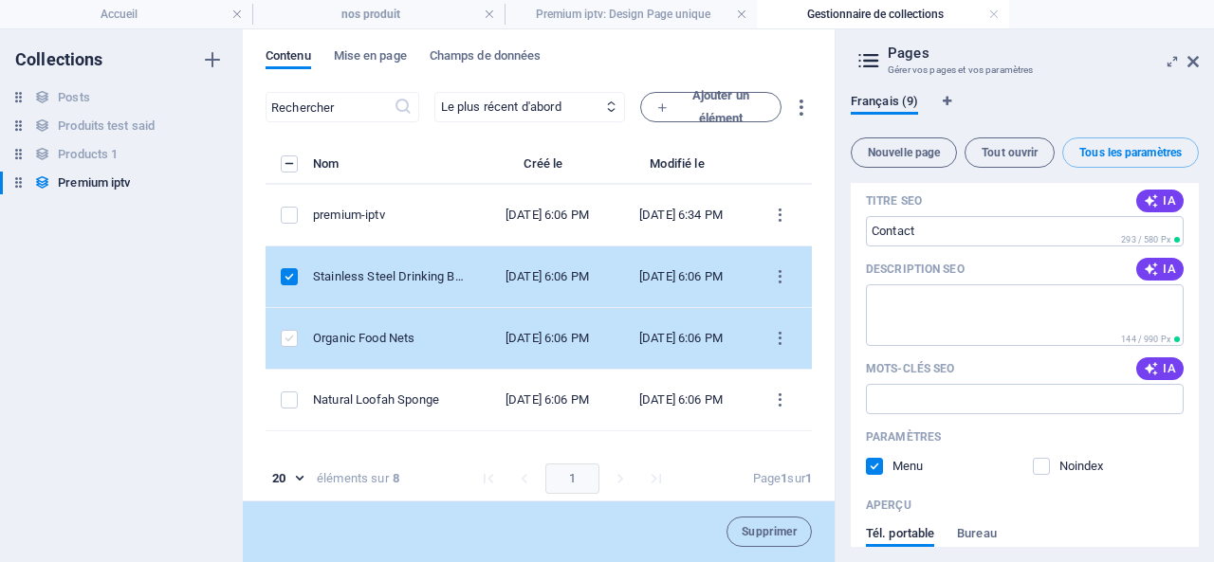
click at [288, 347] on label "items list" at bounding box center [289, 338] width 17 height 17
click at [0, 0] on input "items list" at bounding box center [0, 0] width 0 height 0
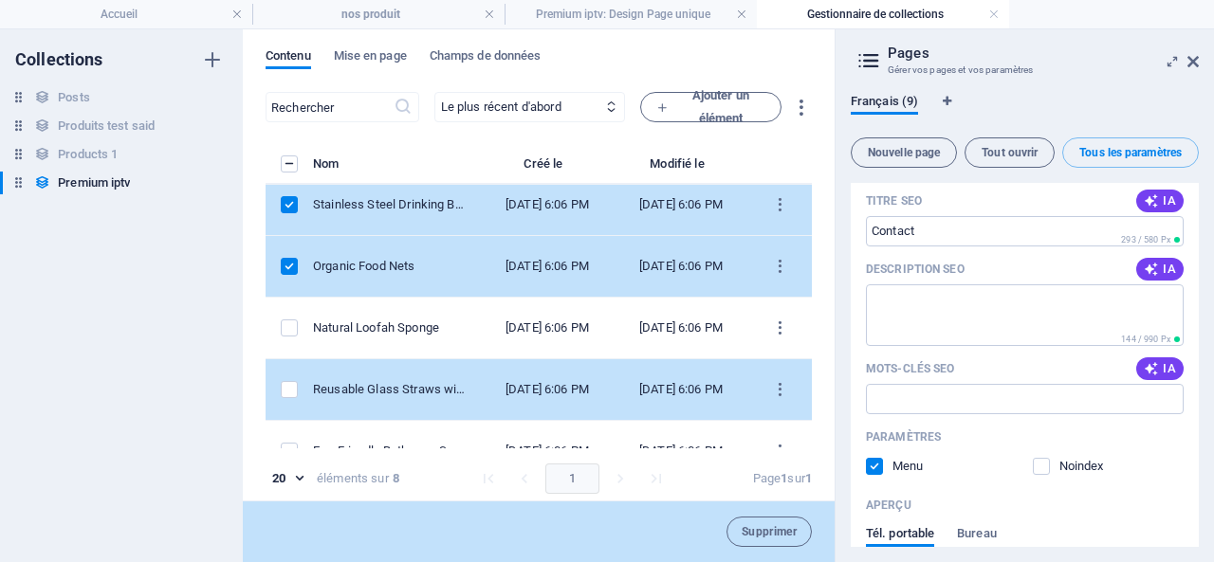
scroll to position [95, 0]
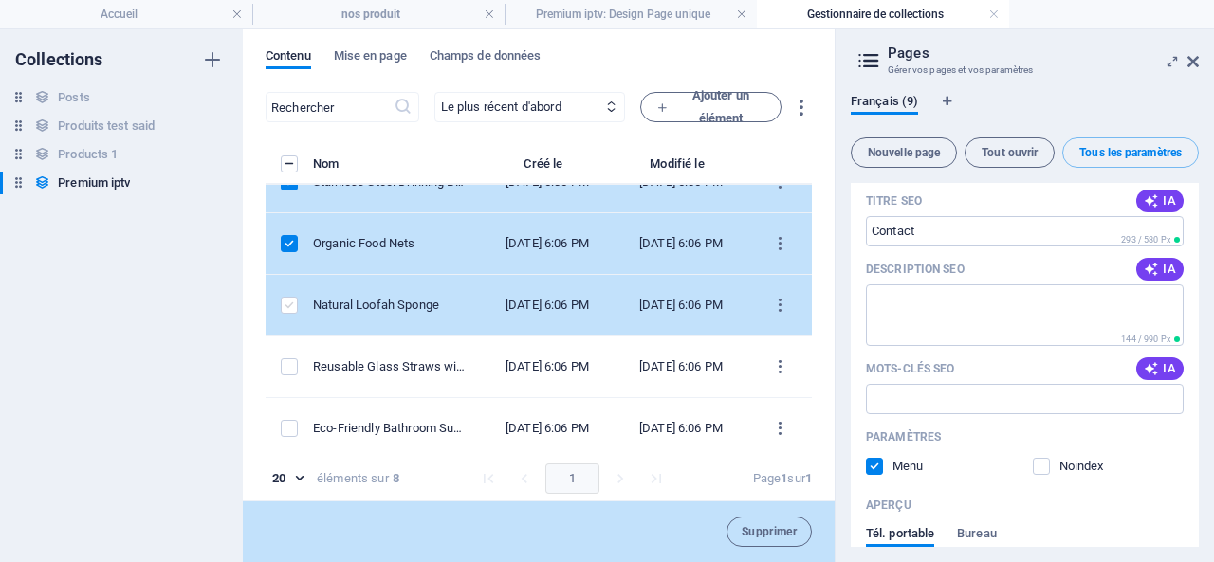
click at [286, 314] on label "items list" at bounding box center [289, 305] width 17 height 17
click at [0, 0] on input "items list" at bounding box center [0, 0] width 0 height 0
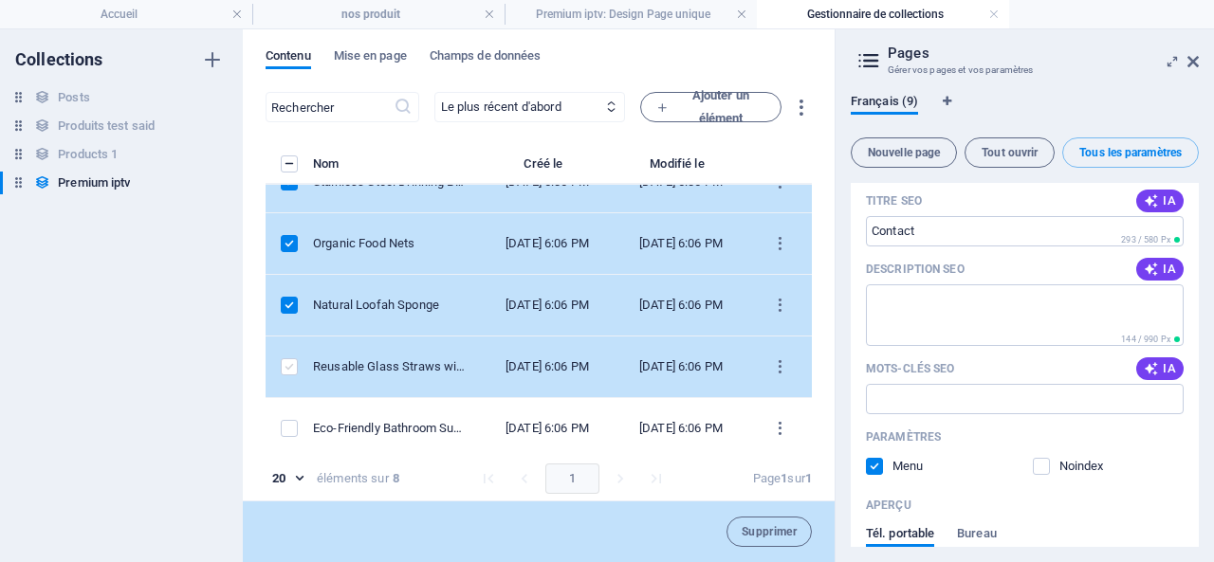
click at [287, 376] on label "items list" at bounding box center [289, 366] width 17 height 17
click at [0, 0] on input "items list" at bounding box center [0, 0] width 0 height 0
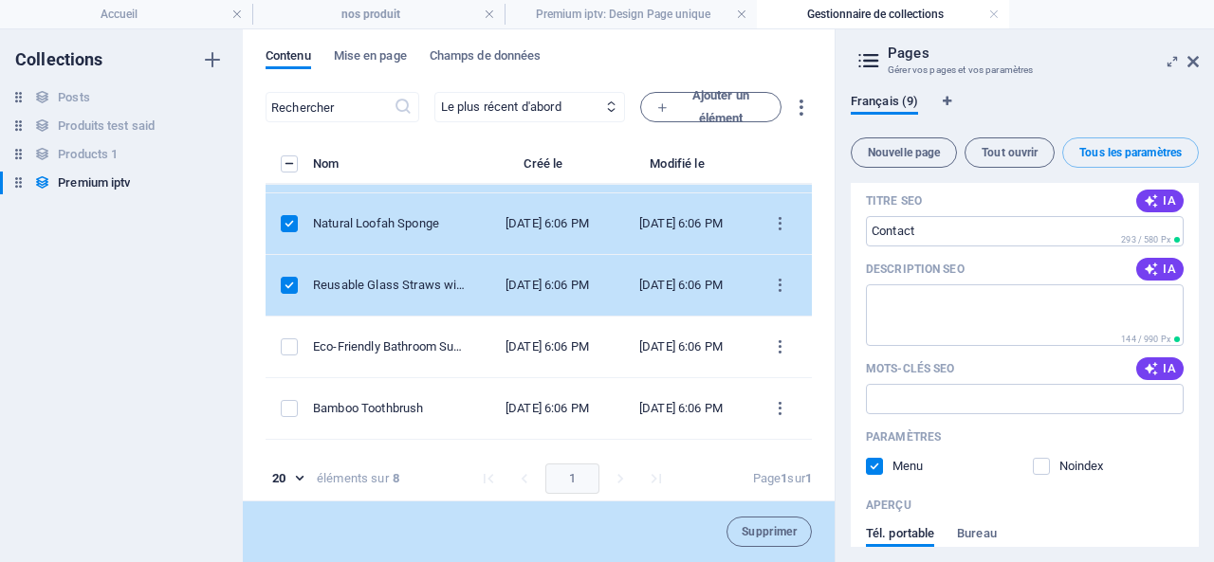
scroll to position [256, 0]
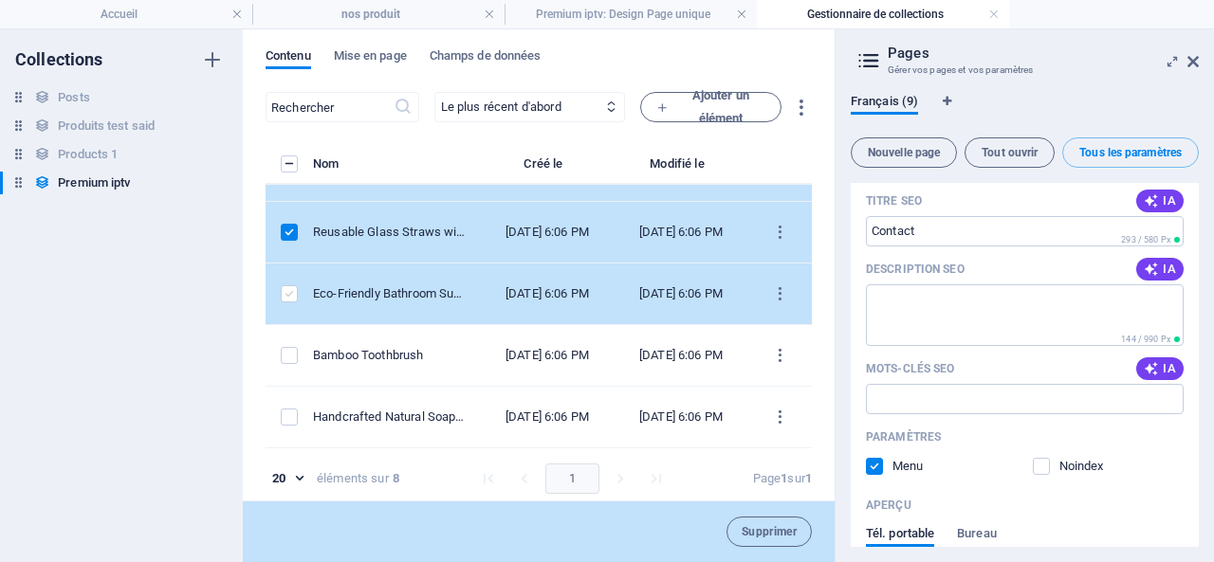
click at [291, 285] on label "items list" at bounding box center [289, 293] width 17 height 17
click at [0, 0] on input "items list" at bounding box center [0, 0] width 0 height 0
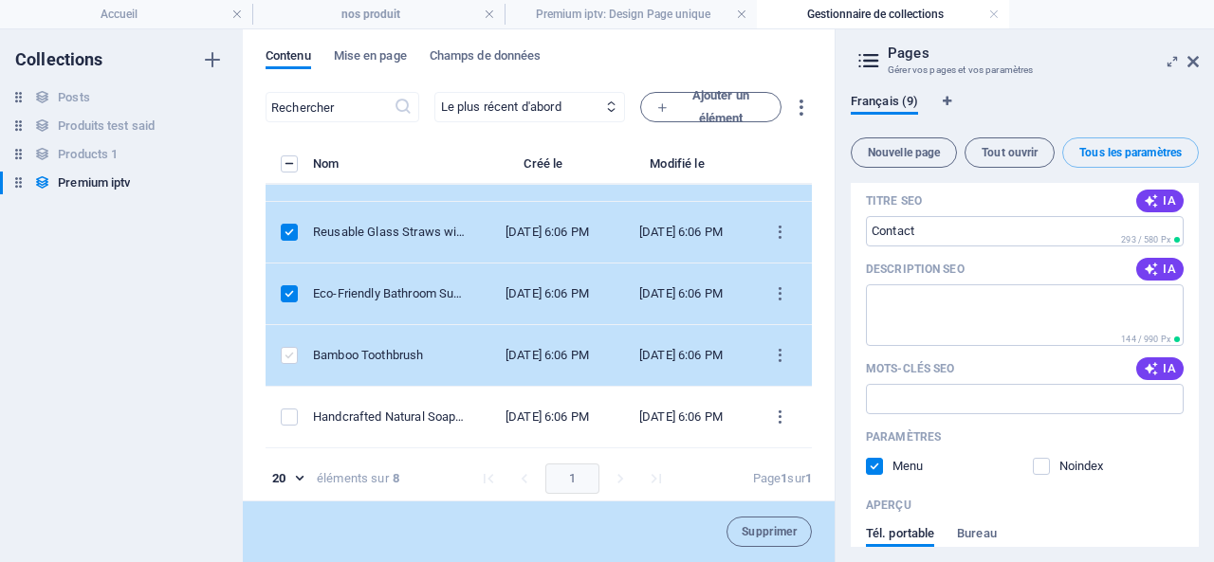
click at [290, 353] on label "items list" at bounding box center [289, 355] width 17 height 17
click at [0, 0] on input "items list" at bounding box center [0, 0] width 0 height 0
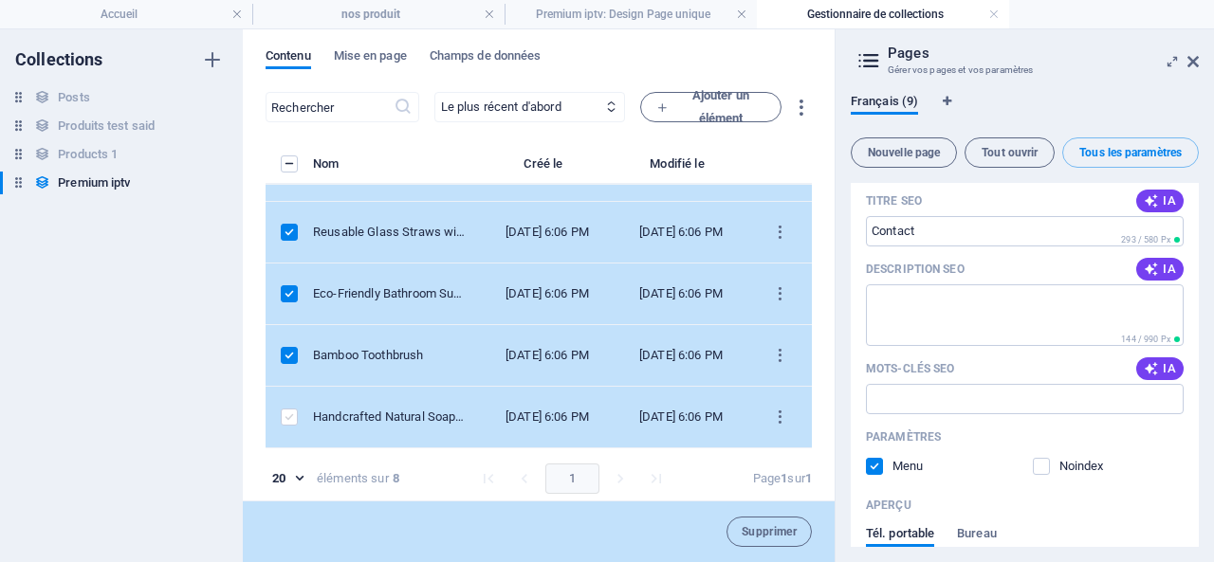
click at [290, 415] on label "items list" at bounding box center [289, 417] width 17 height 17
click at [0, 0] on input "items list" at bounding box center [0, 0] width 0 height 0
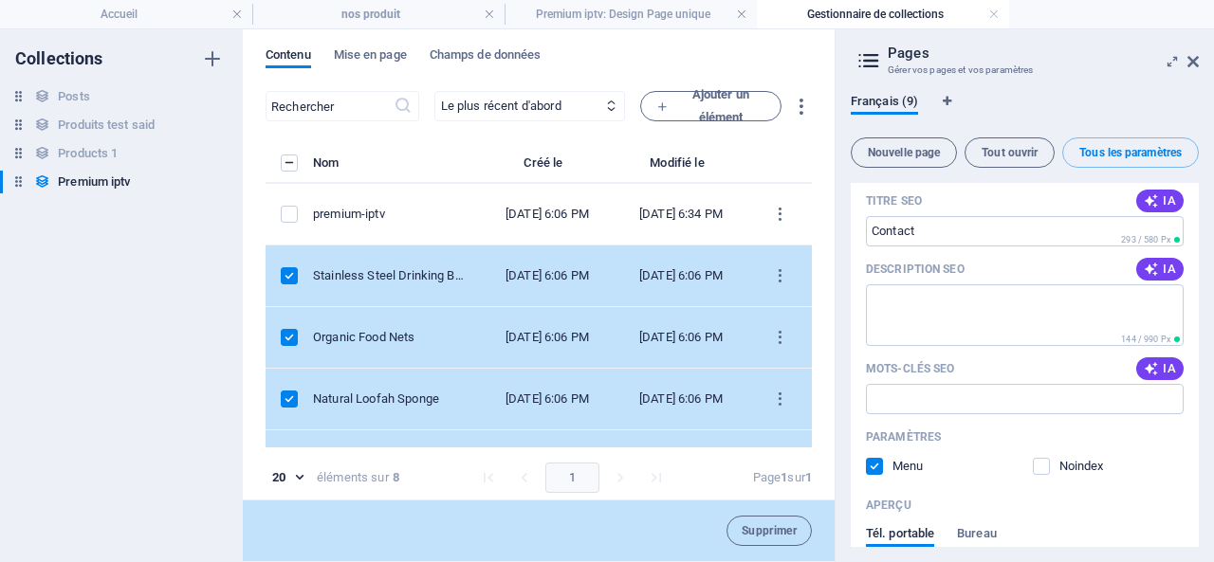
scroll to position [0, 0]
click at [764, 530] on span "Supprimer" at bounding box center [769, 531] width 55 height 11
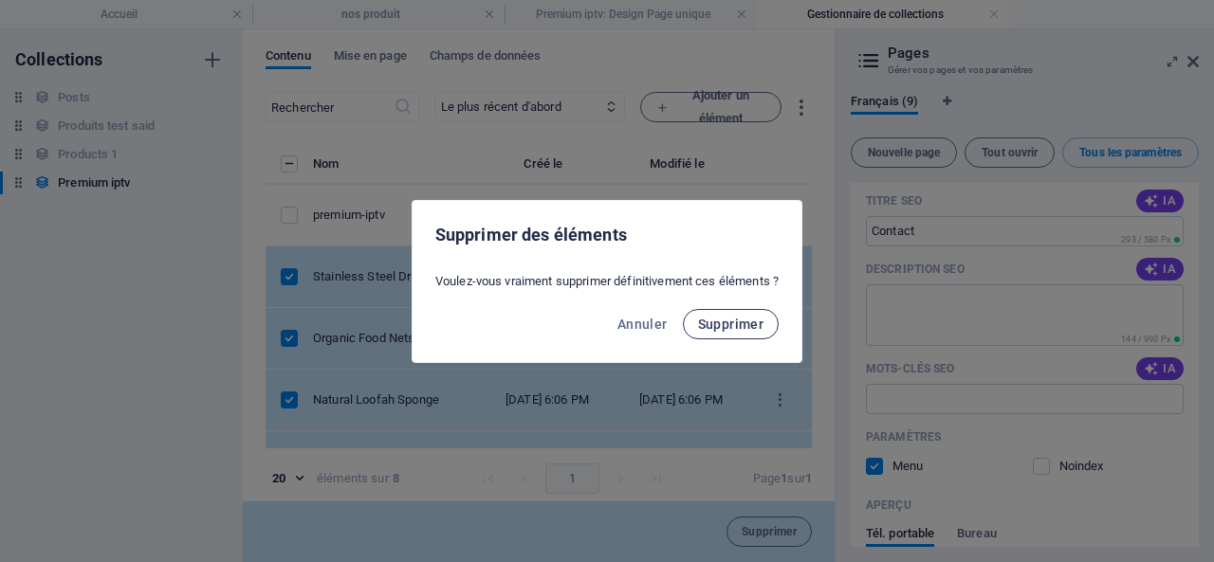
click at [723, 323] on span "Supprimer" at bounding box center [731, 324] width 66 height 15
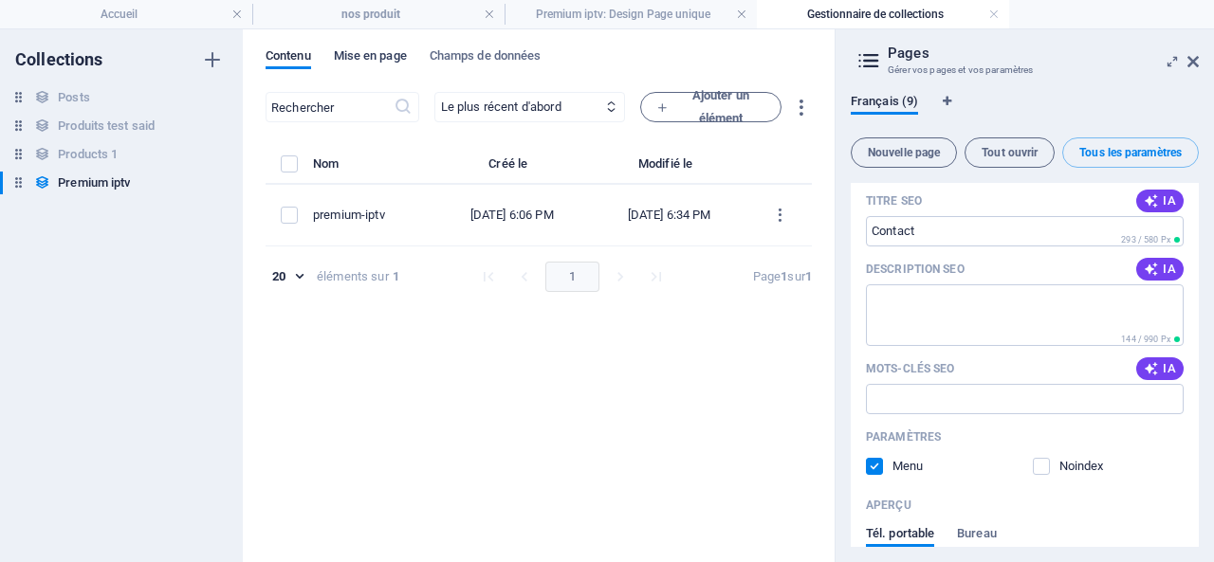
click at [362, 50] on span "Mise en page" at bounding box center [370, 58] width 73 height 27
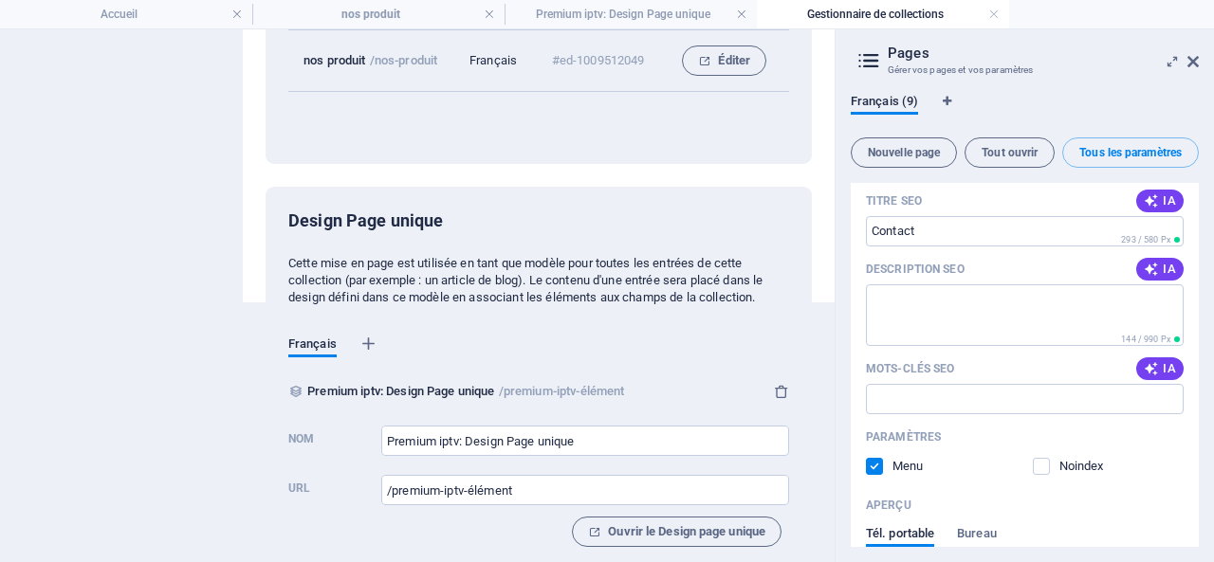
scroll to position [282, 0]
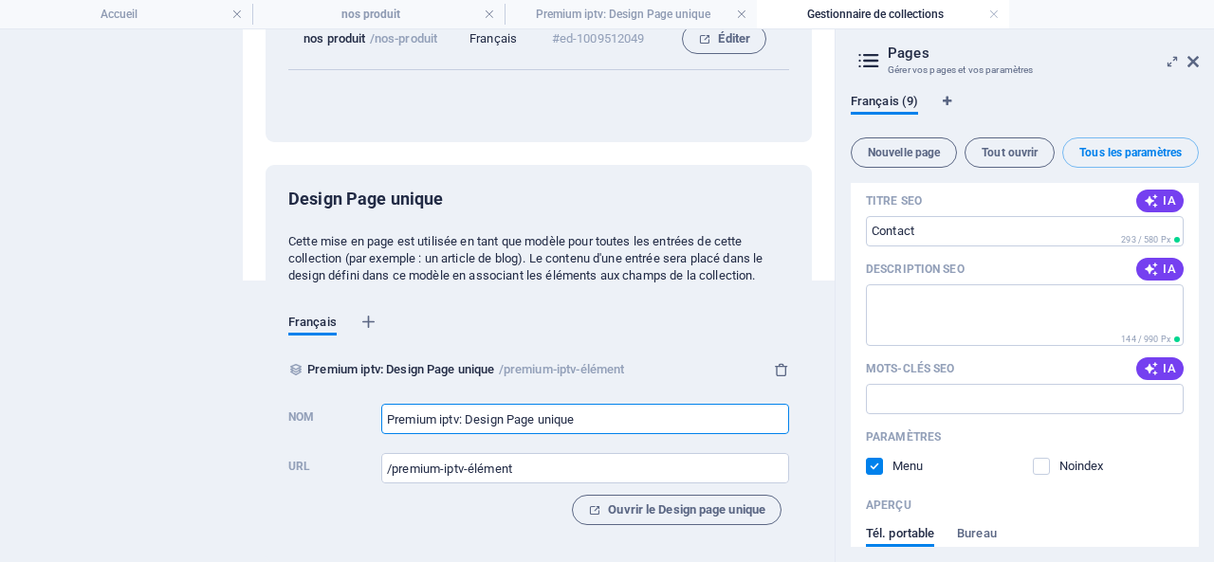
drag, startPoint x: 587, startPoint y: 416, endPoint x: 463, endPoint y: 415, distance: 124.2
click at [463, 415] on input "Premium iptv: Design Page unique" at bounding box center [585, 419] width 408 height 30
type input "Premium iptv"
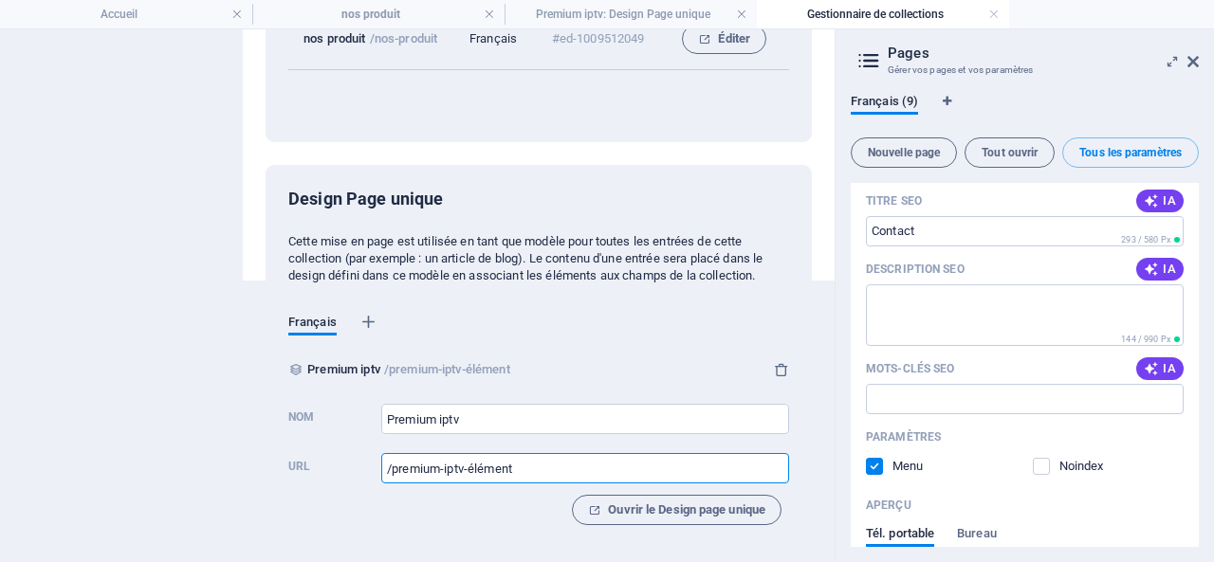
drag, startPoint x: 526, startPoint y: 466, endPoint x: 465, endPoint y: 470, distance: 61.8
click at [465, 470] on input "/premium-iptv-élément" at bounding box center [585, 468] width 408 height 30
type input "/premium-iptv"
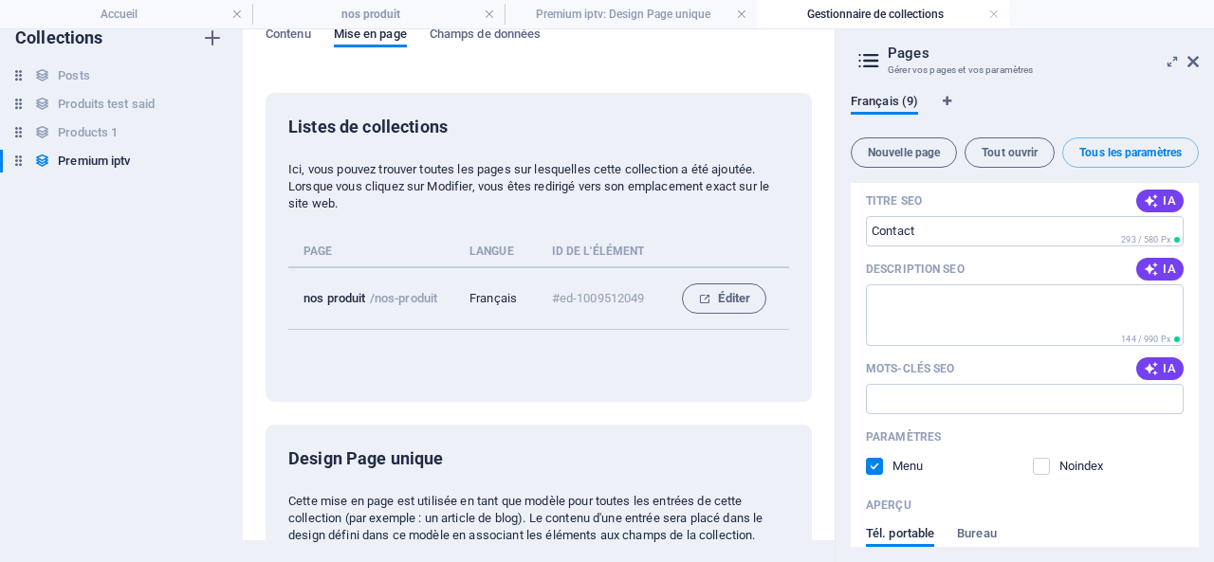
scroll to position [0, 0]
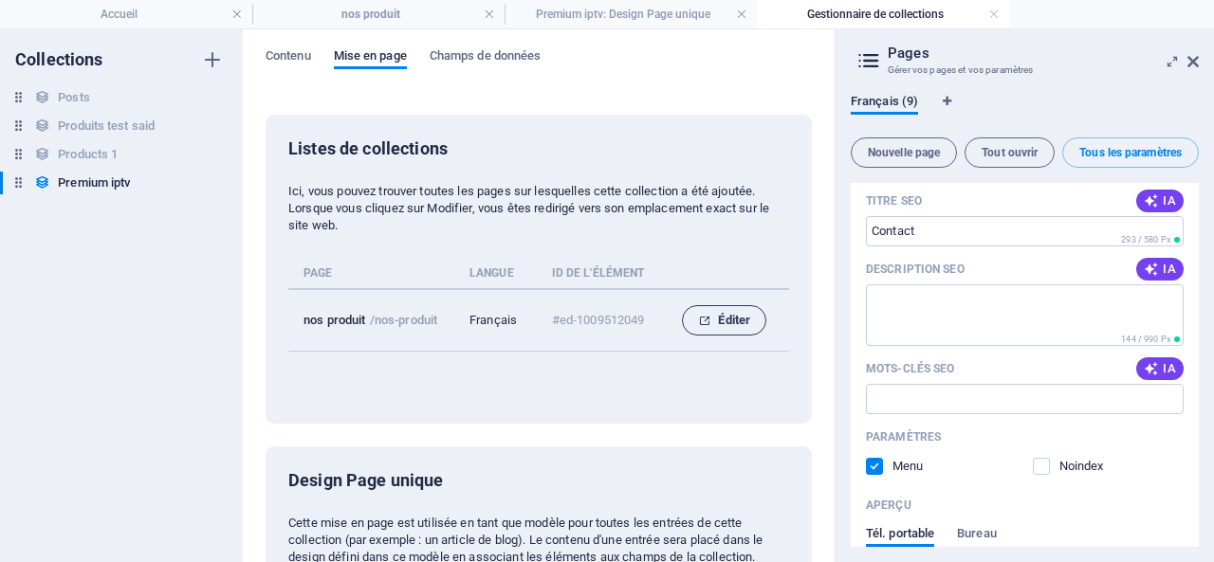
type input "/premium-iptv"
click at [724, 319] on span "Éditer" at bounding box center [724, 320] width 52 height 23
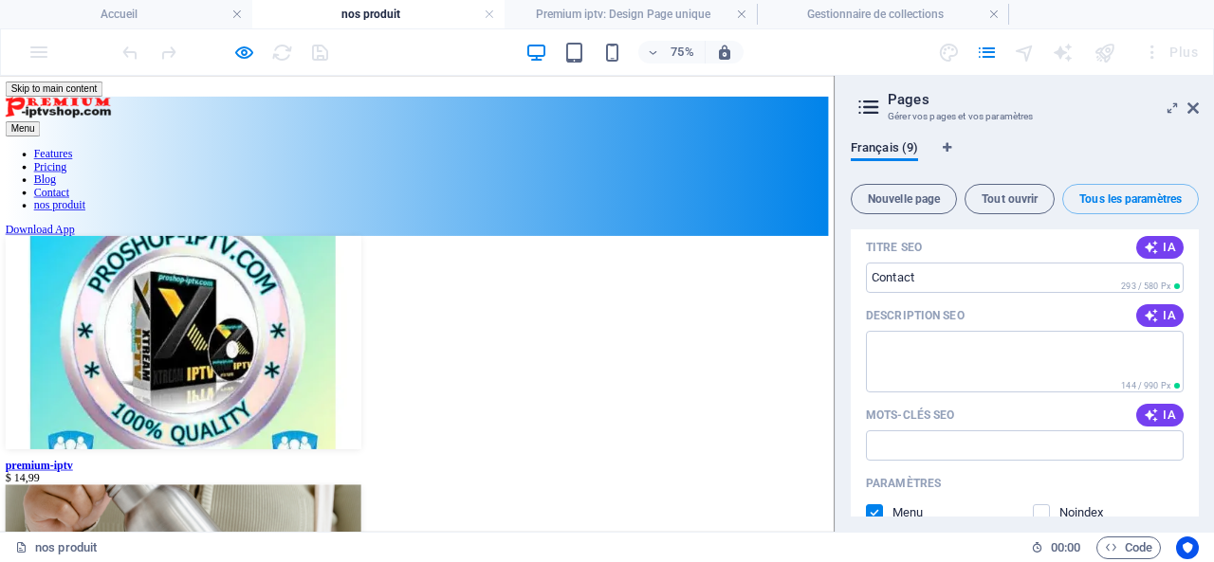
click at [42, 53] on div "75% Plus" at bounding box center [607, 52] width 1212 height 46
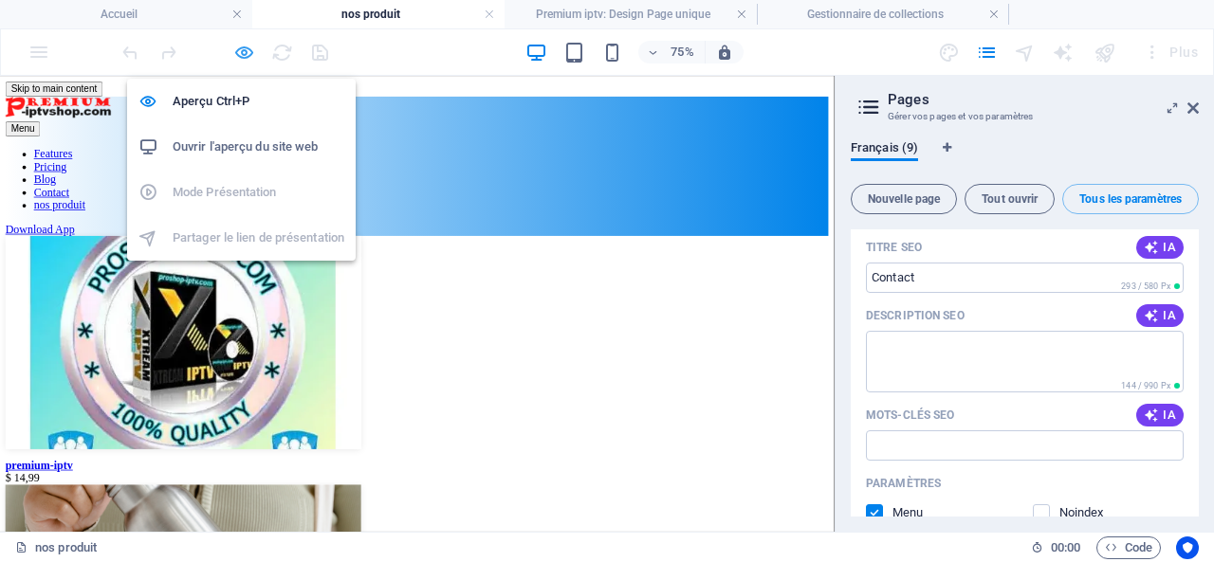
click at [246, 54] on icon "button" at bounding box center [244, 53] width 22 height 22
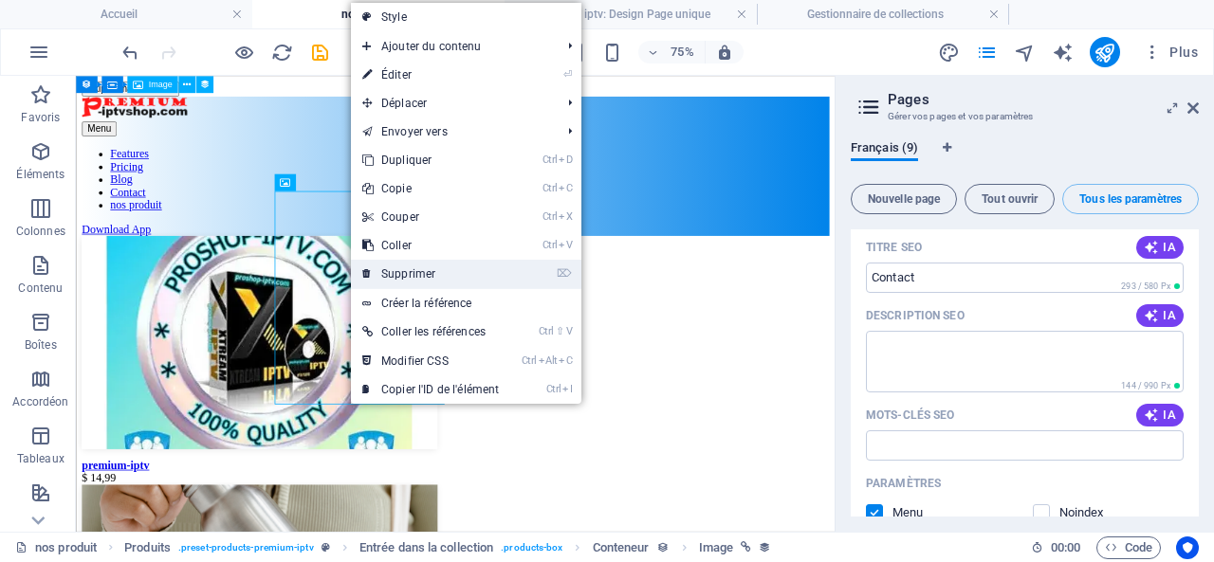
click at [394, 270] on link "⌦ Supprimer" at bounding box center [430, 274] width 159 height 28
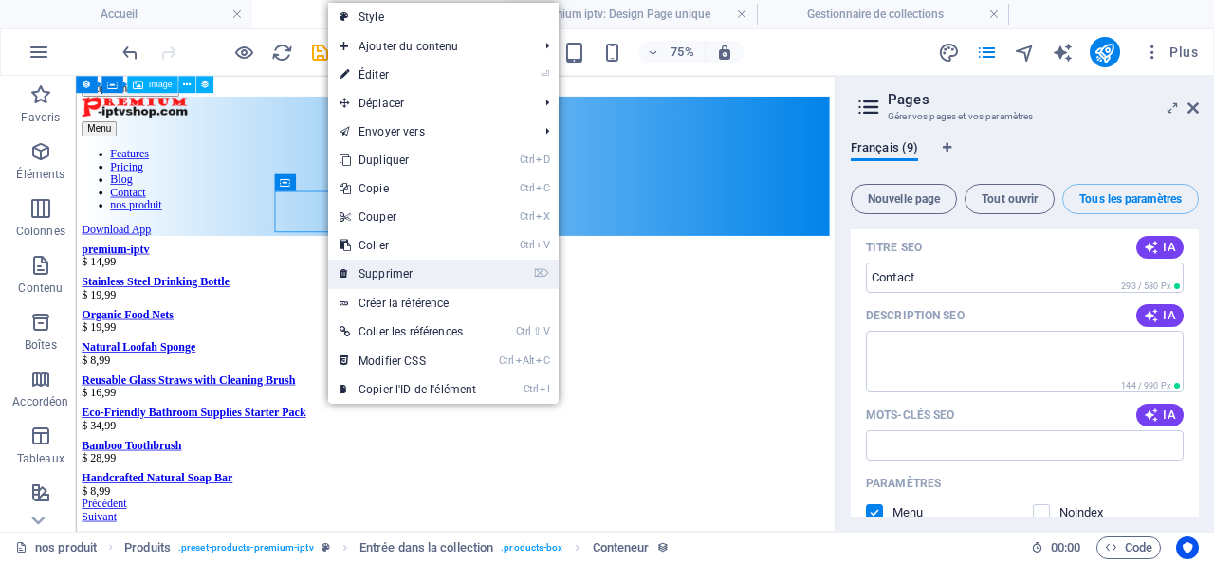
click at [383, 268] on link "⌦ Supprimer" at bounding box center [407, 274] width 159 height 28
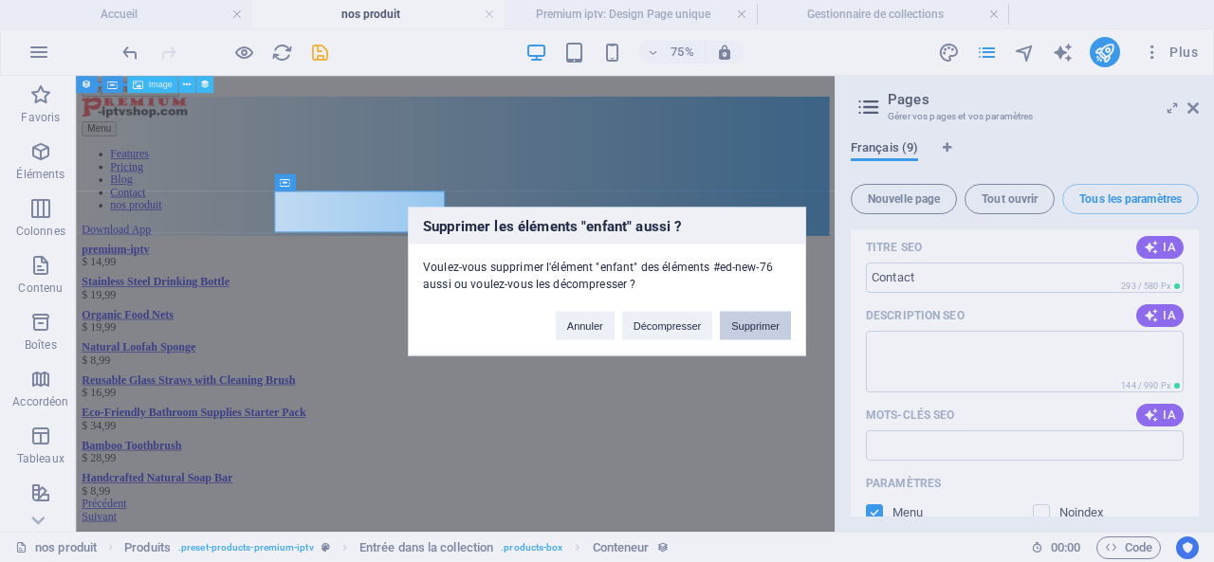
click at [753, 323] on button "Supprimer" at bounding box center [755, 325] width 71 height 28
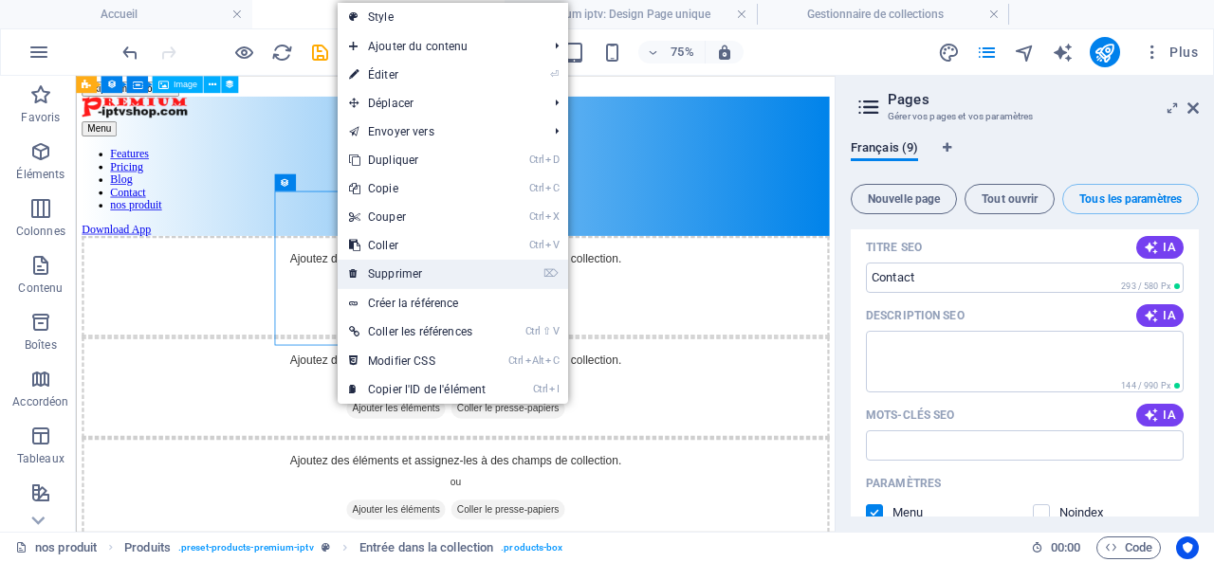
drag, startPoint x: 420, startPoint y: 271, endPoint x: 459, endPoint y: 260, distance: 40.5
click at [420, 271] on link "⌦ Supprimer" at bounding box center [417, 274] width 159 height 28
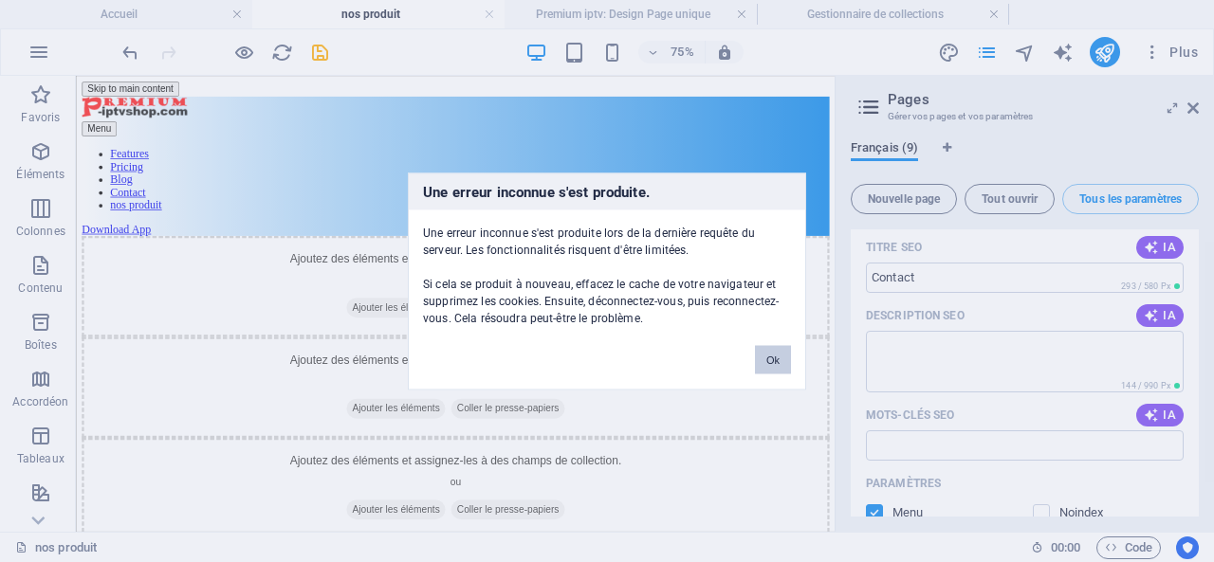
click at [772, 362] on button "Ok" at bounding box center [773, 359] width 36 height 28
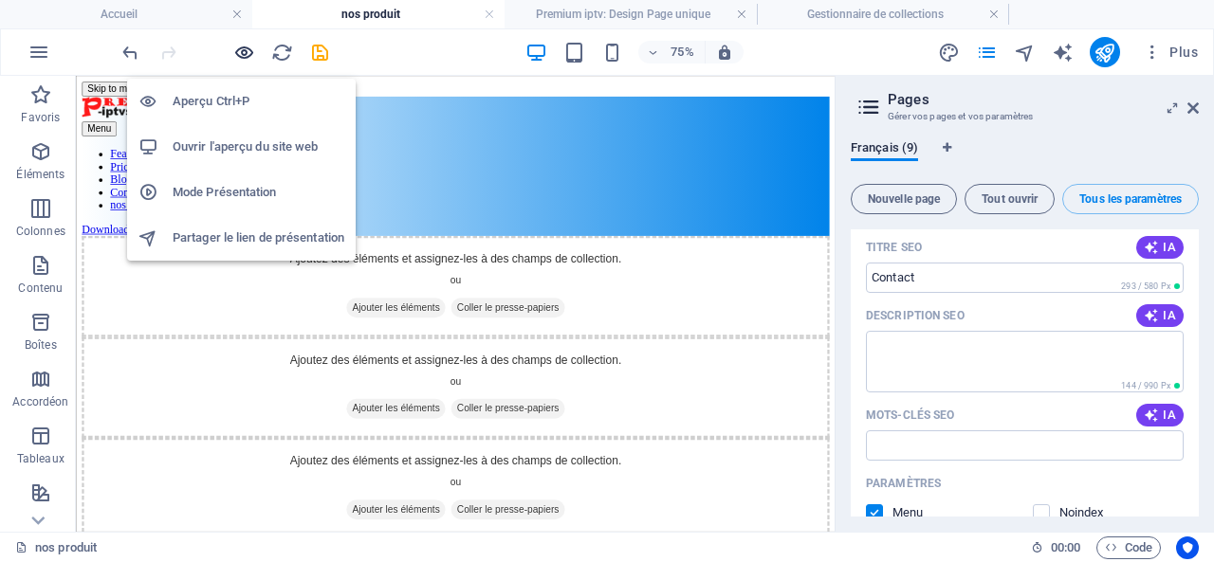
click at [240, 48] on icon "button" at bounding box center [244, 53] width 22 height 22
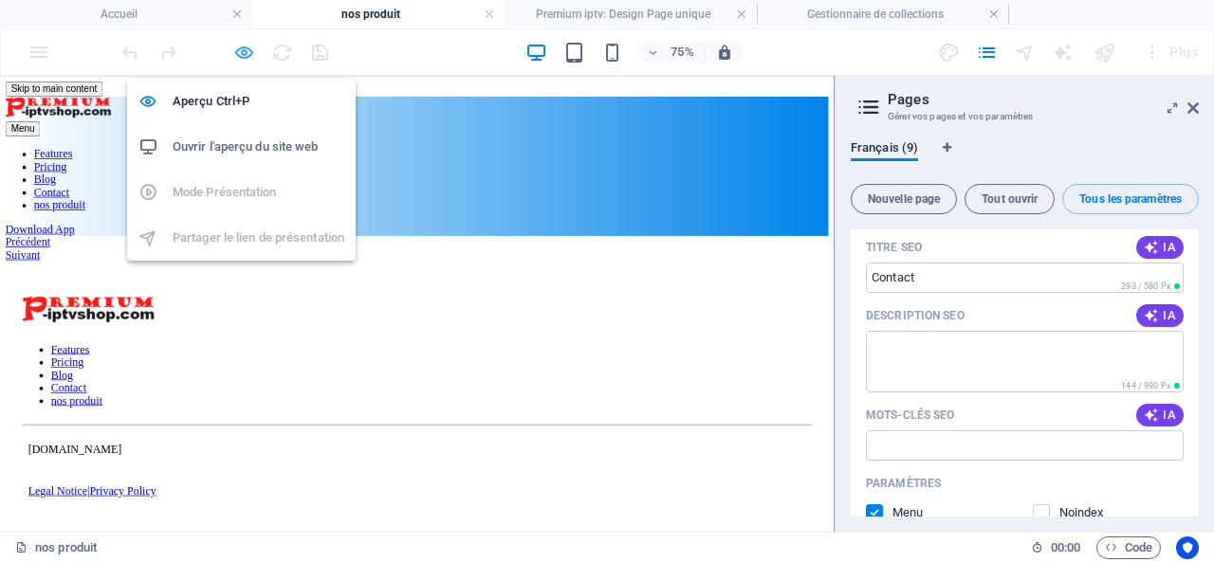
click at [243, 48] on icon "button" at bounding box center [244, 53] width 22 height 22
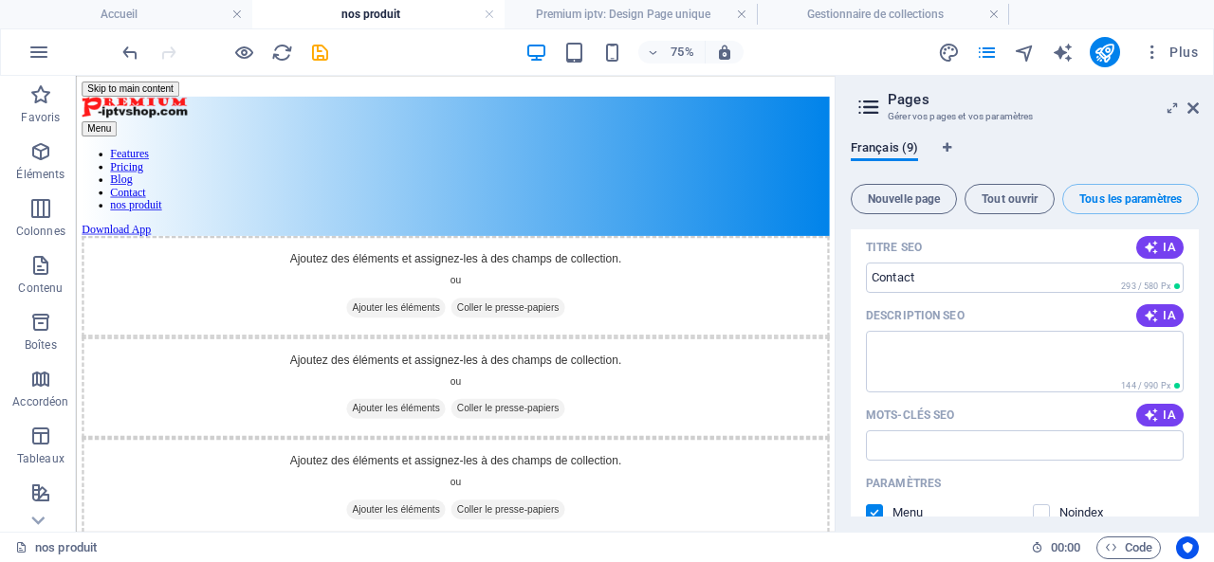
drag, startPoint x: 1081, startPoint y: 388, endPoint x: 910, endPoint y: 308, distance: 188.4
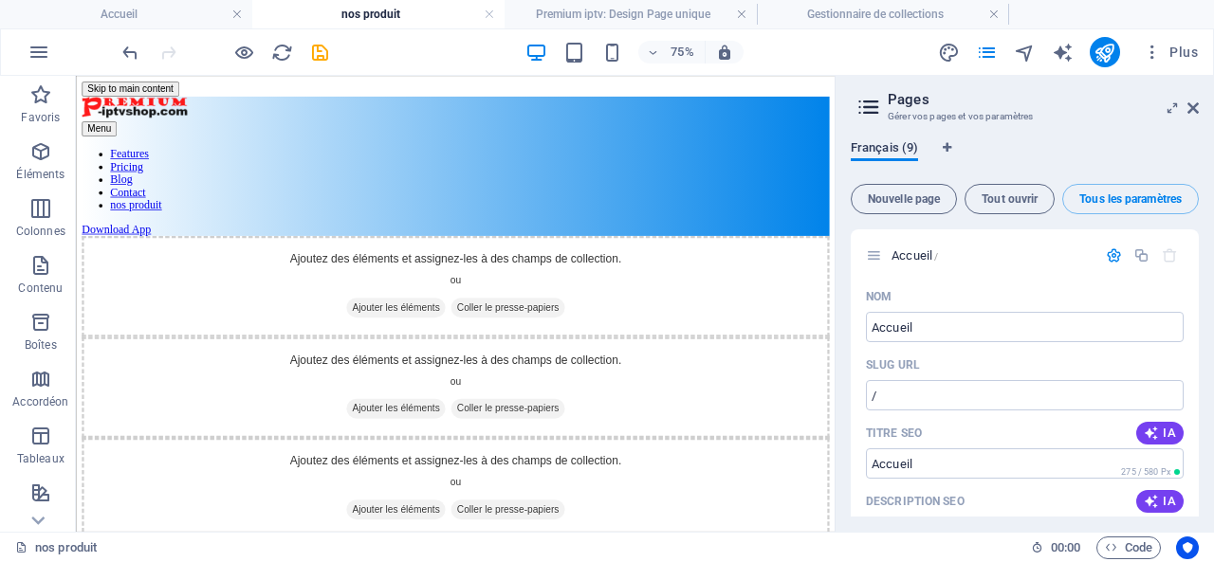
click at [871, 150] on span "Français (9)" at bounding box center [884, 150] width 67 height 27
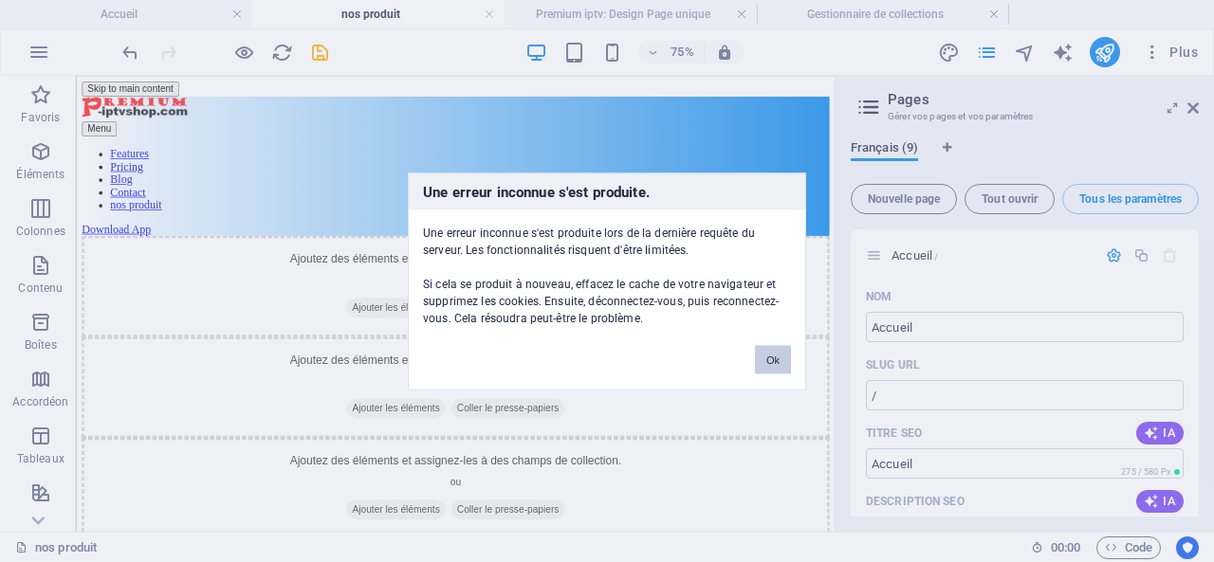
click at [766, 364] on button "Ok" at bounding box center [773, 359] width 36 height 28
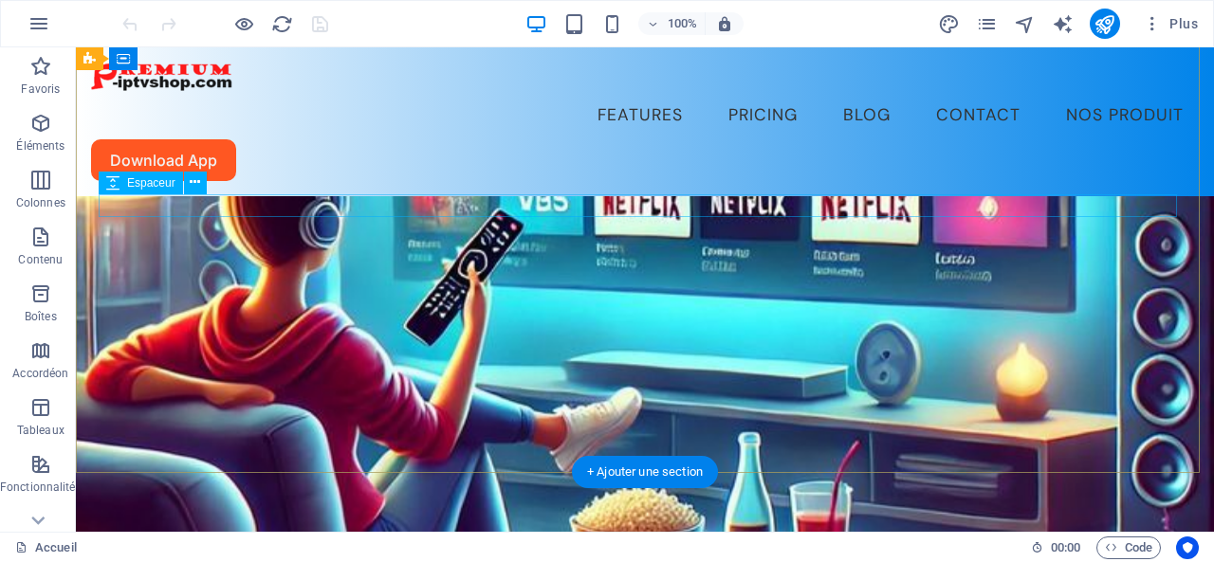
scroll to position [379, 0]
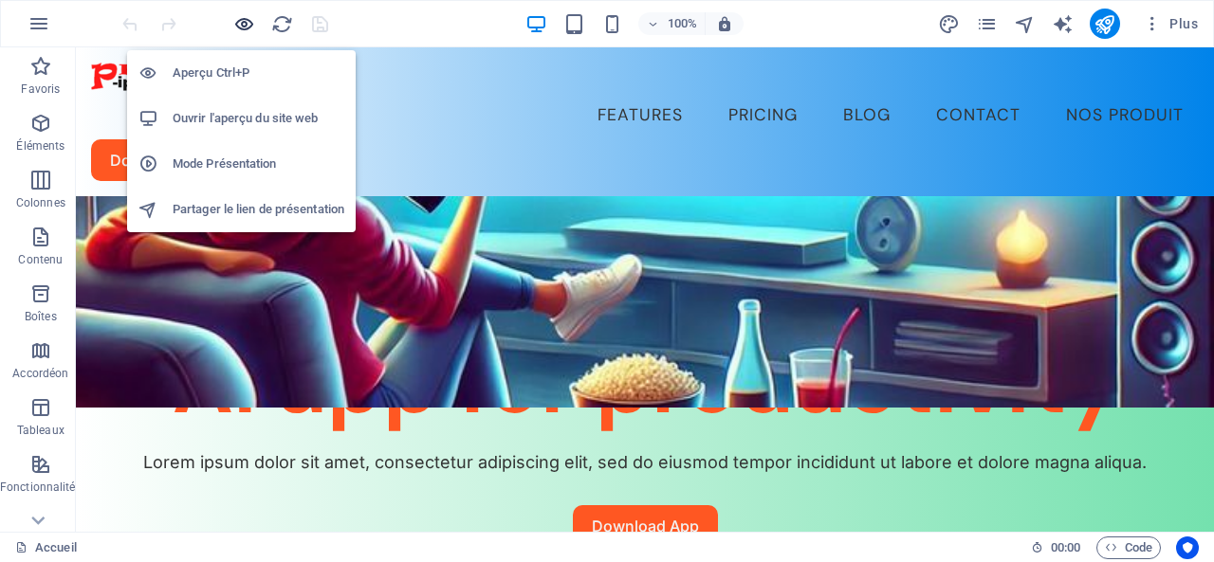
click at [243, 24] on icon "button" at bounding box center [244, 24] width 22 height 22
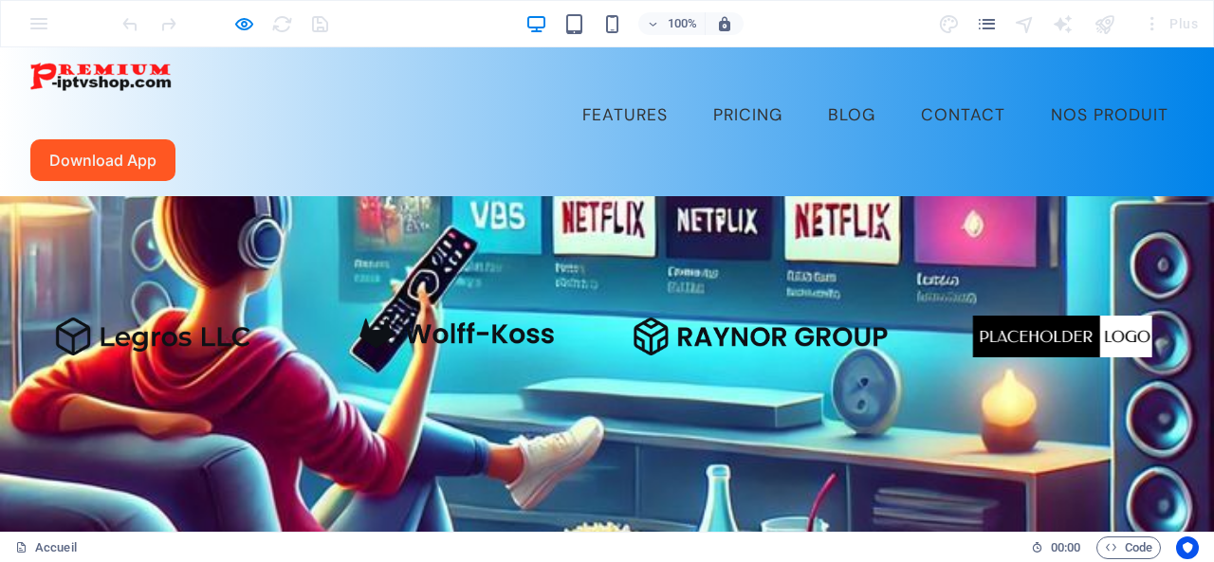
scroll to position [0, 0]
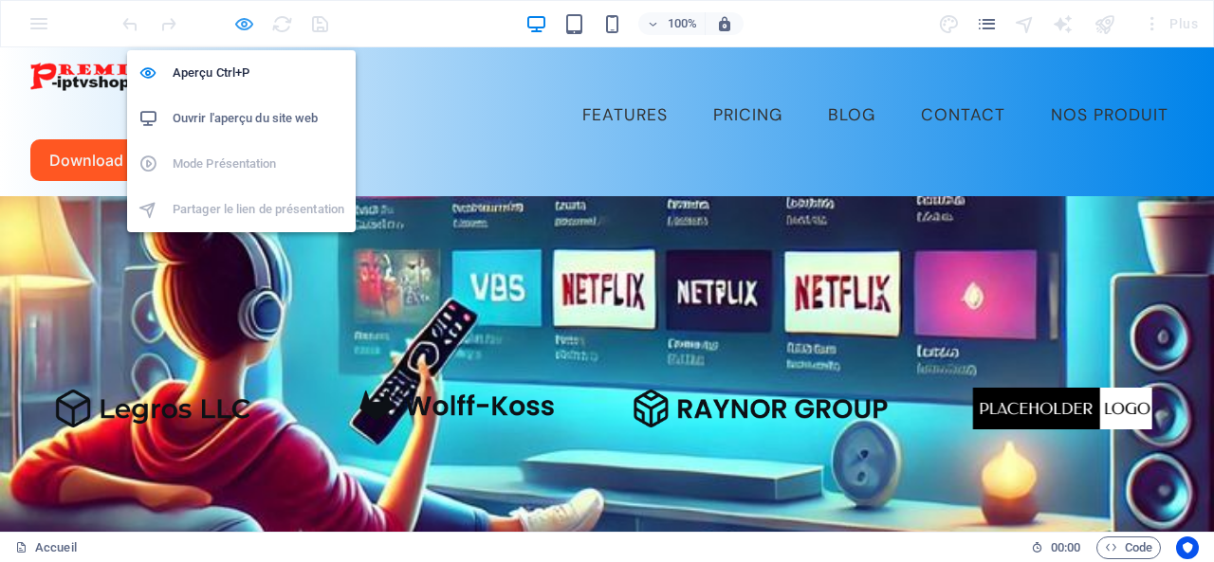
click at [244, 20] on icon "button" at bounding box center [244, 24] width 22 height 22
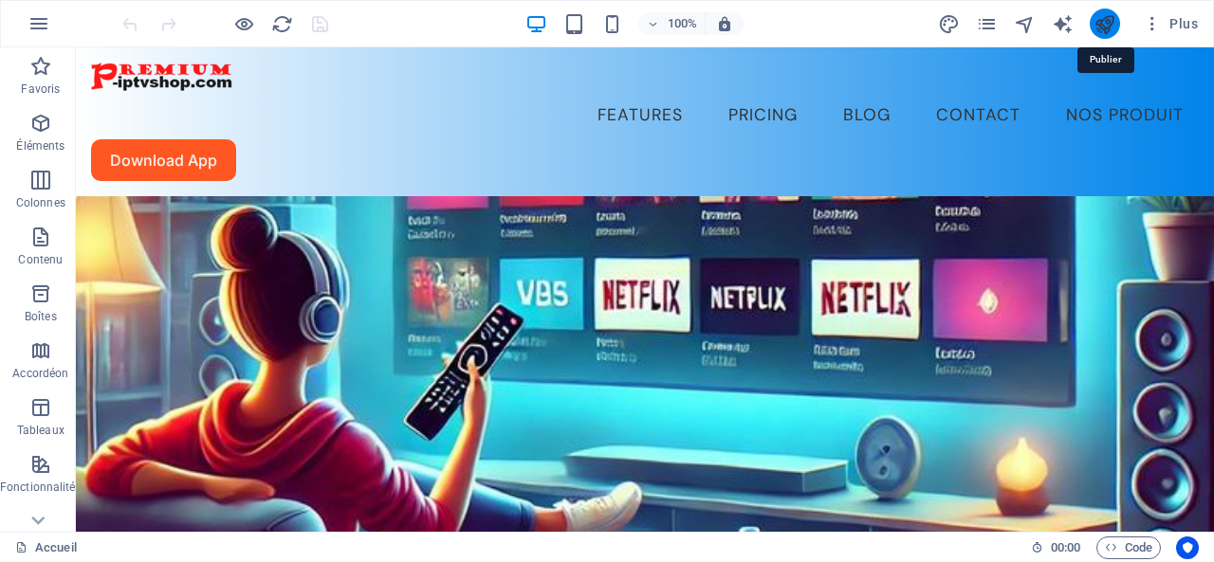
click at [1107, 21] on icon "publish" at bounding box center [1104, 24] width 22 height 22
